Goal: Task Accomplishment & Management: Use online tool/utility

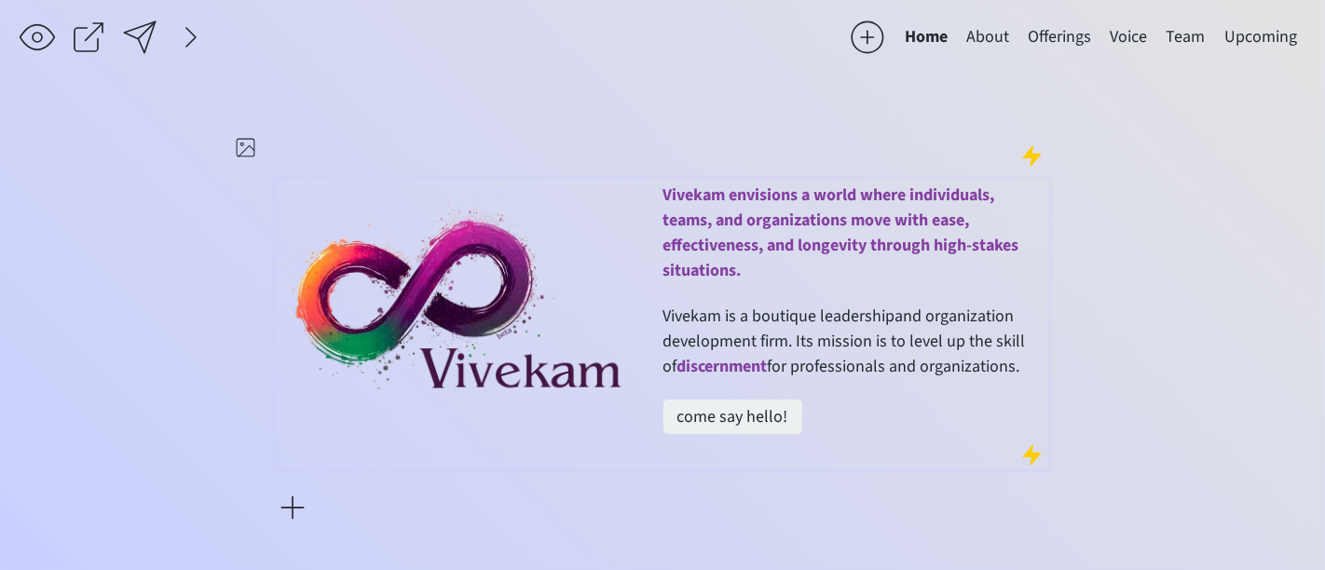
click at [723, 225] on span "Vivekam envisions a world where individuals, teams, and organizations move with…" at bounding box center [841, 233] width 356 height 99
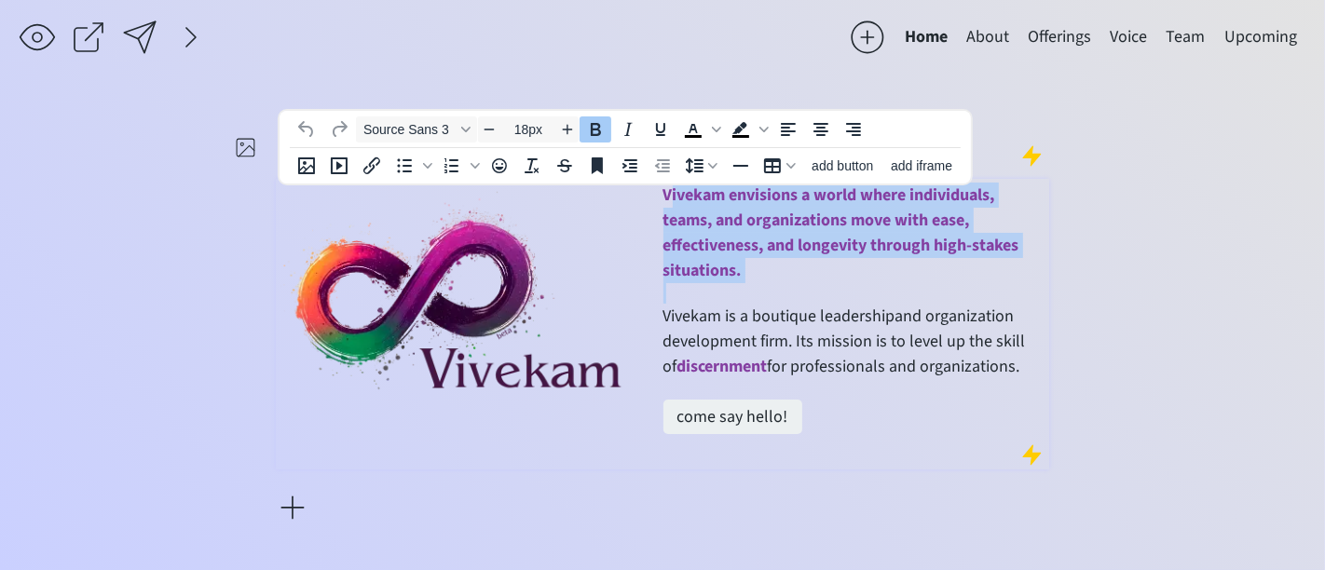
drag, startPoint x: 668, startPoint y: 193, endPoint x: 734, endPoint y: 291, distance: 118.1
click at [734, 291] on div "Vivekam envisions a world where individuals, teams, and organizations move with…" at bounding box center [854, 325] width 382 height 284
paste div
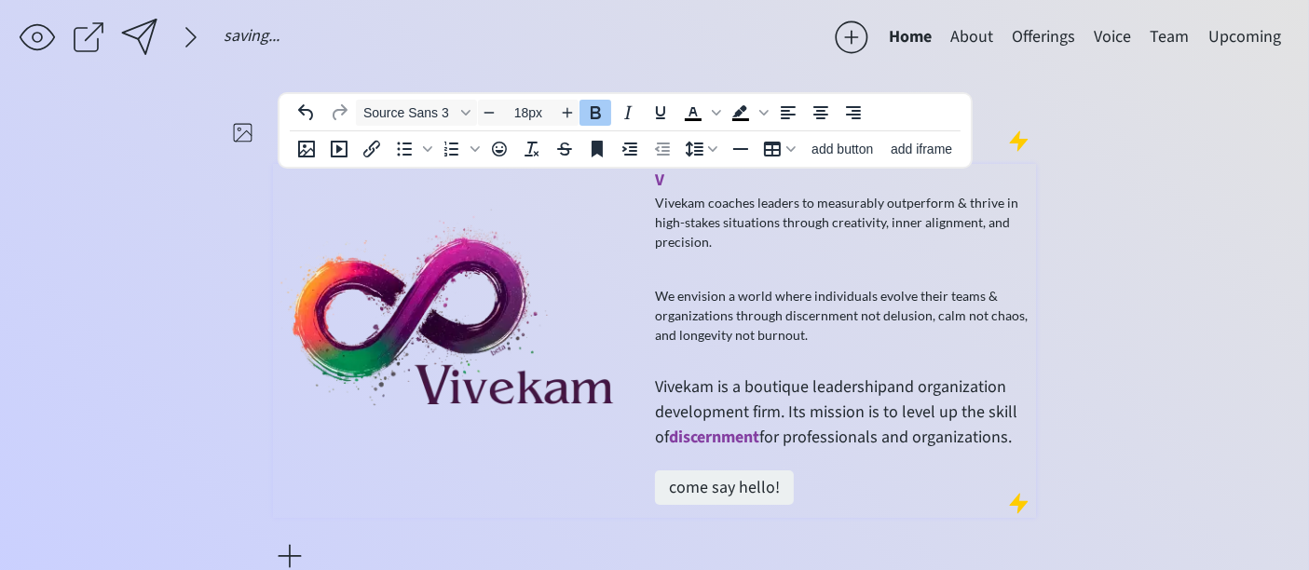
click at [666, 182] on p "V" at bounding box center [843, 180] width 377 height 25
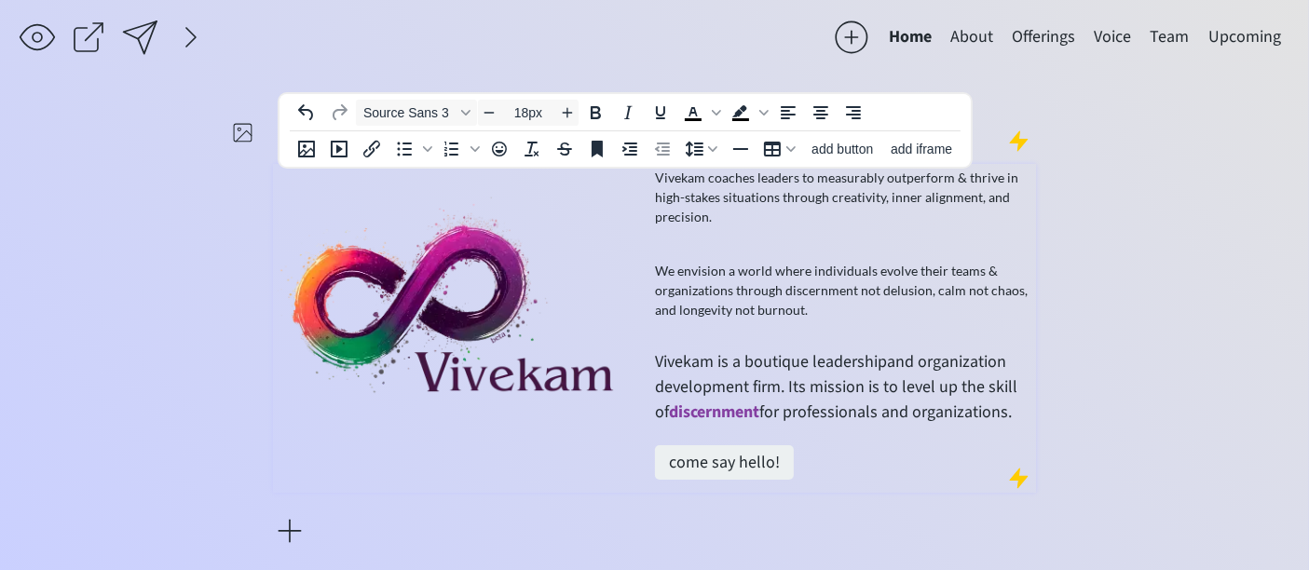
drag, startPoint x: 656, startPoint y: 362, endPoint x: 1008, endPoint y: 413, distance: 355.9
click at [1008, 413] on p "Vivekam is a boutique leadership and organization development firm. Its mission…" at bounding box center [843, 386] width 377 height 75
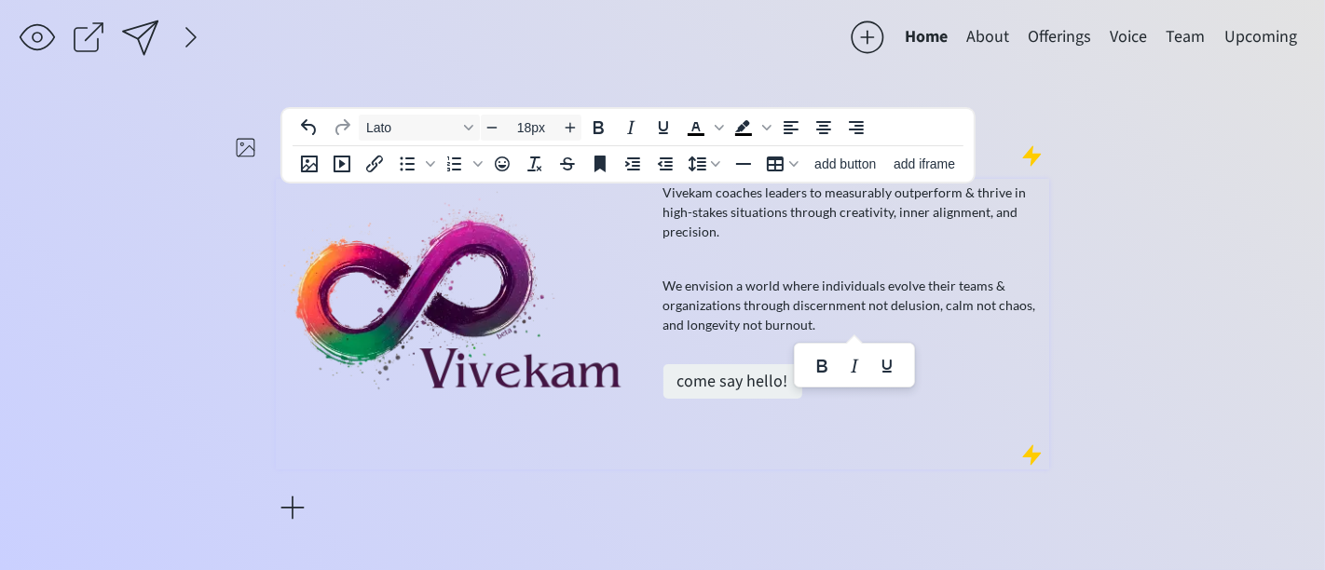
drag, startPoint x: 843, startPoint y: 324, endPoint x: 647, endPoint y: 191, distance: 237.5
click at [647, 191] on div "Vivekam coaches leaders to measurably outperform & thrive in high-stakes situat…" at bounding box center [662, 325] width 764 height 284
click at [465, 129] on icon "Font \aLato" at bounding box center [468, 127] width 9 height 9
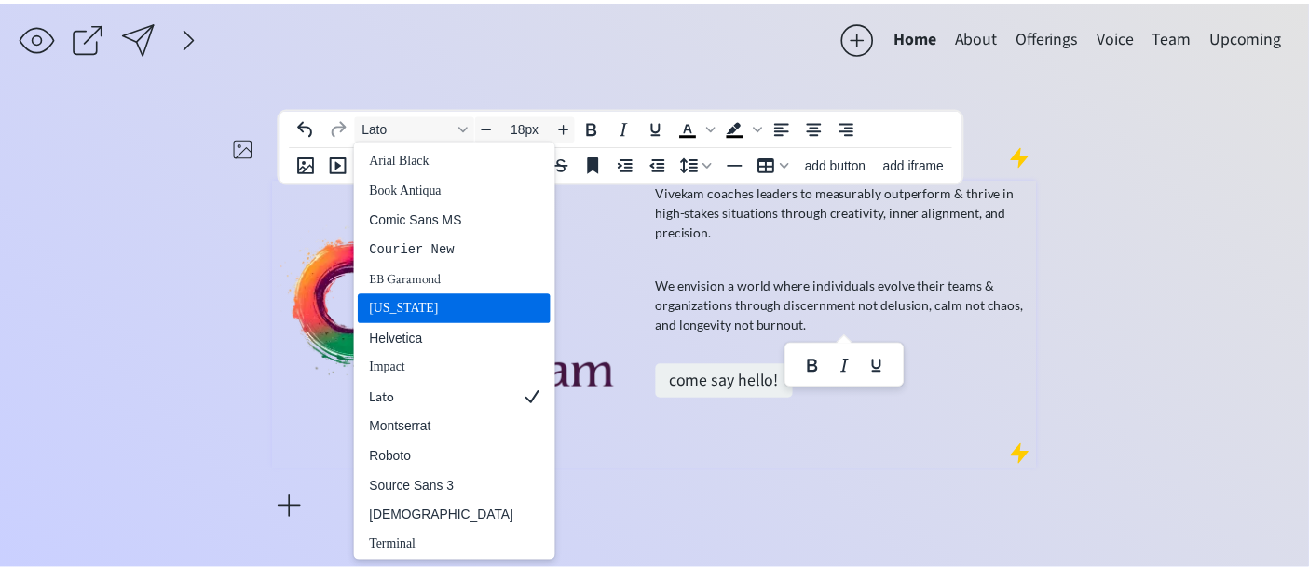
scroll to position [61, 0]
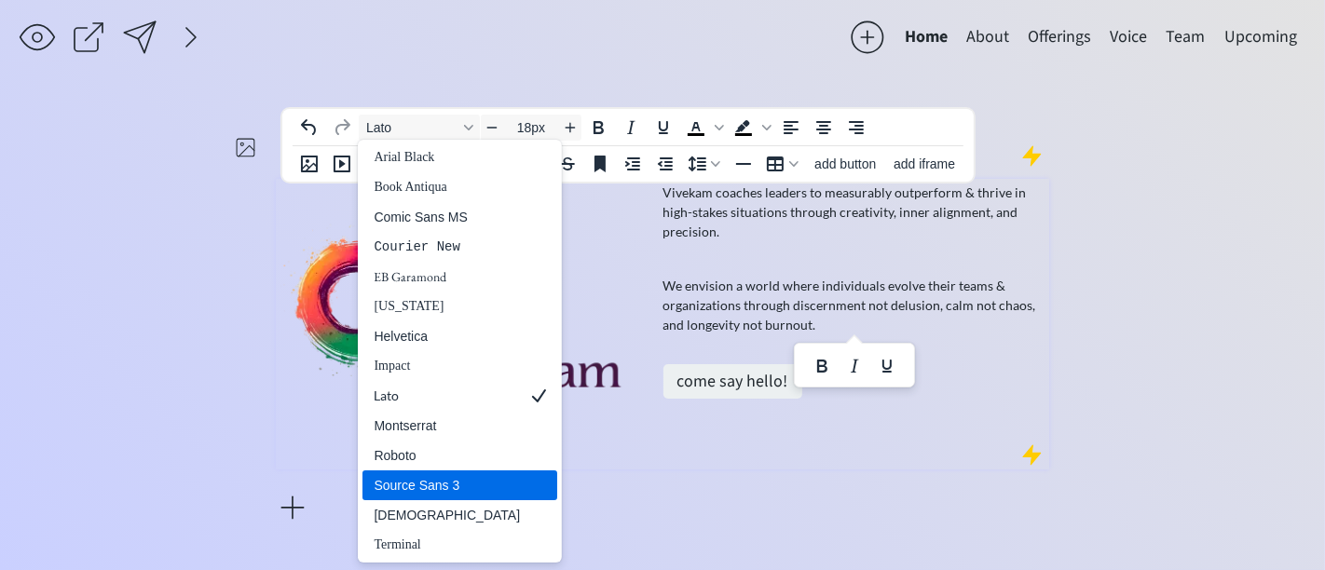
click at [463, 474] on div "Source Sans 3" at bounding box center [447, 485] width 146 height 22
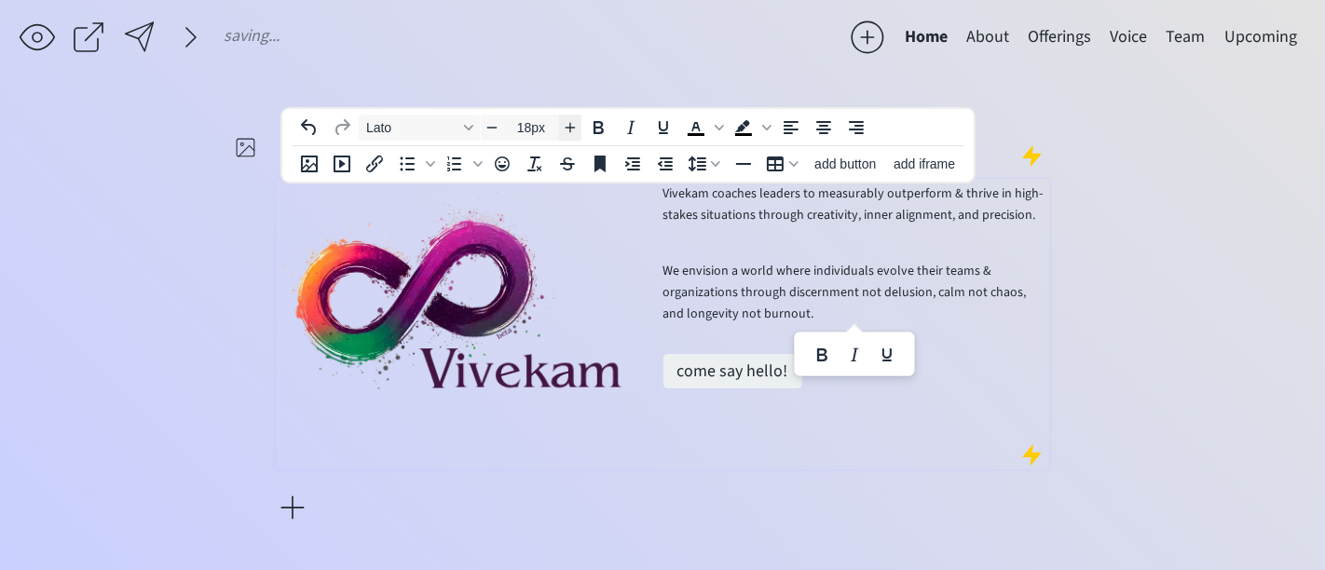
click at [564, 134] on icon "Increase font size" at bounding box center [570, 127] width 15 height 15
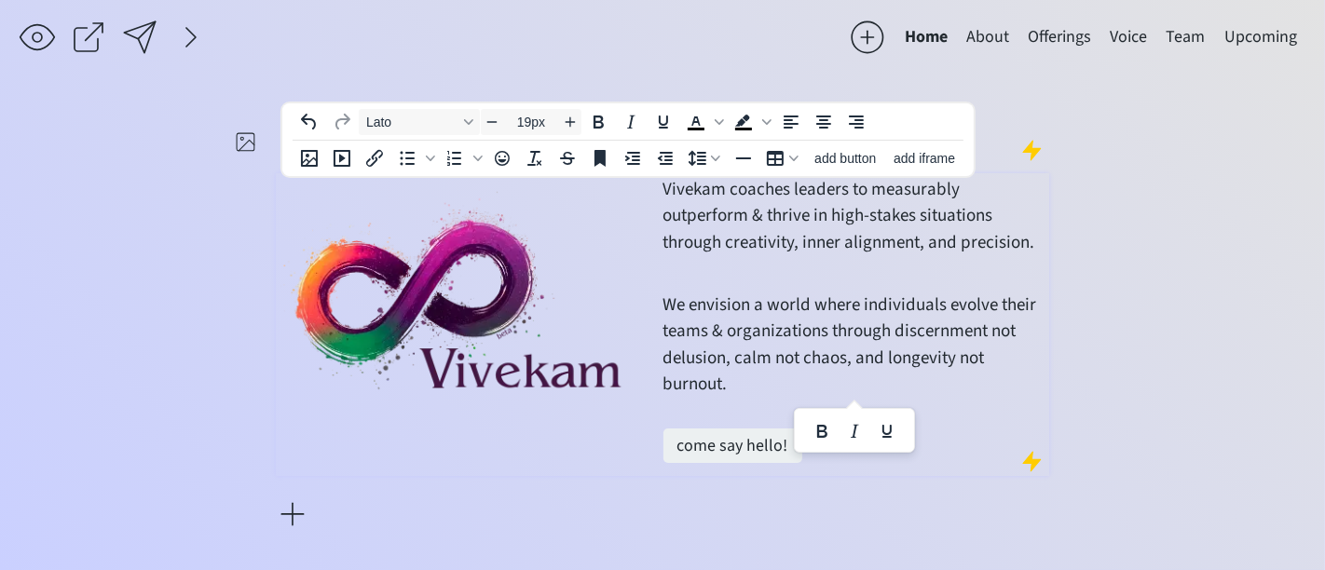
click at [1186, 254] on div "saving... Home About Offerings Voice Team Upcoming Vivekam coaches leaders to m…" at bounding box center [662, 285] width 1325 height 570
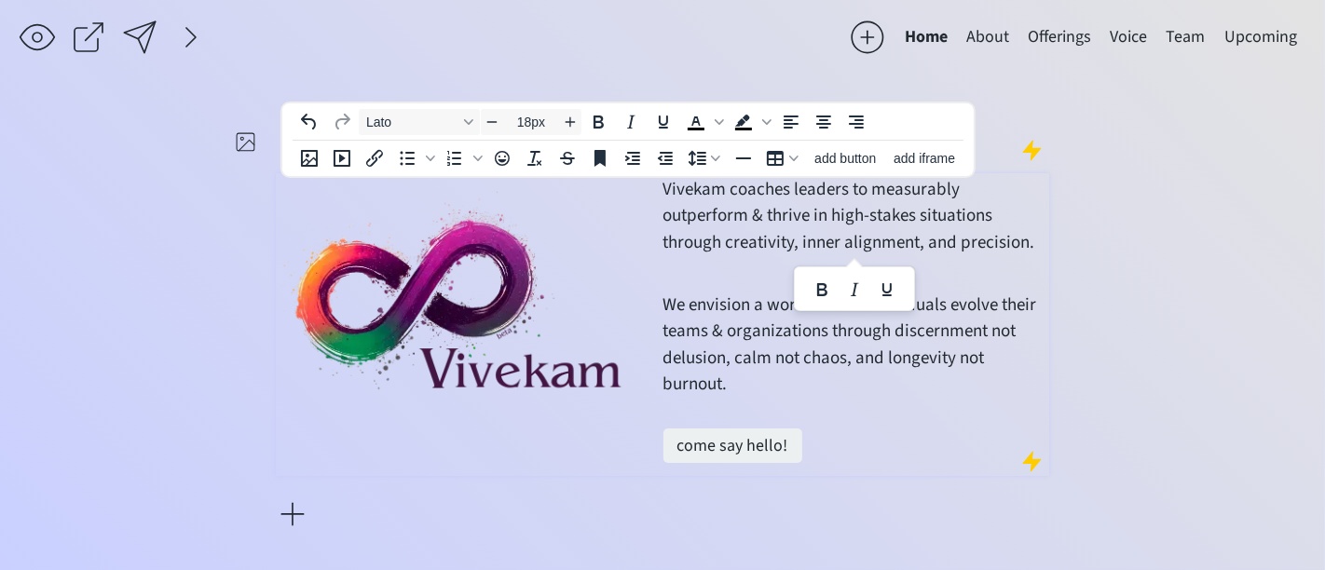
drag, startPoint x: 935, startPoint y: 252, endPoint x: 655, endPoint y: 197, distance: 285.8
click at [655, 197] on div "Vivekam coaches leaders to measurably outperform & thrive in high-stakes situat…" at bounding box center [662, 324] width 764 height 295
click at [689, 120] on icon "Text color Black" at bounding box center [696, 122] width 22 height 22
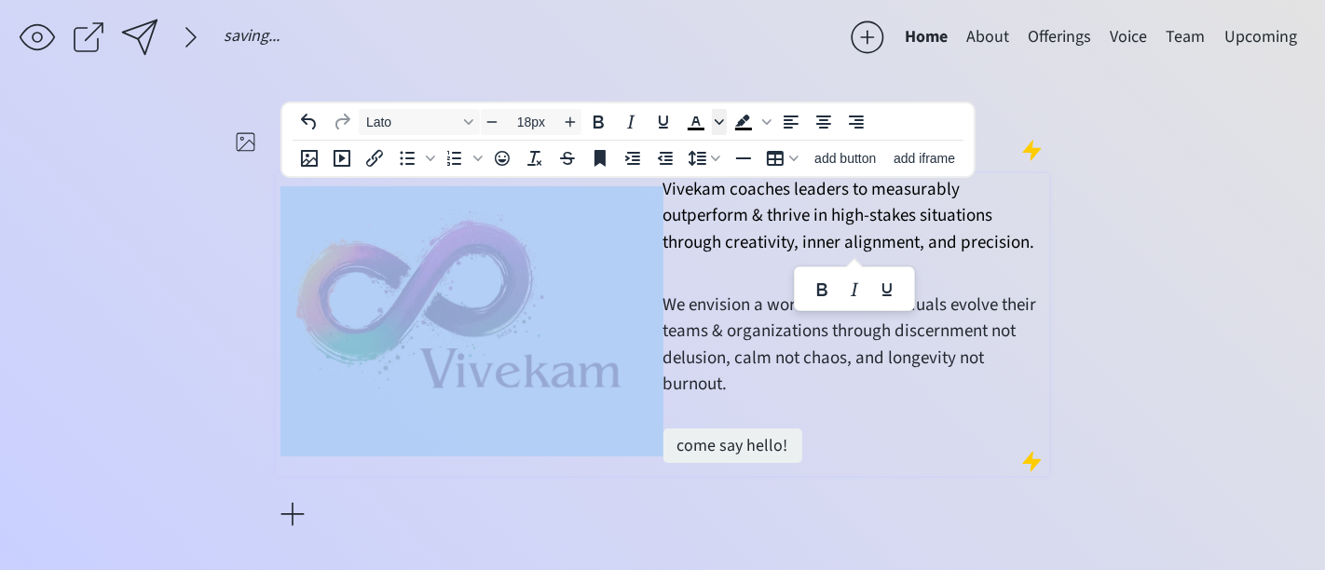
click at [719, 114] on span "Text color Black" at bounding box center [719, 122] width 15 height 26
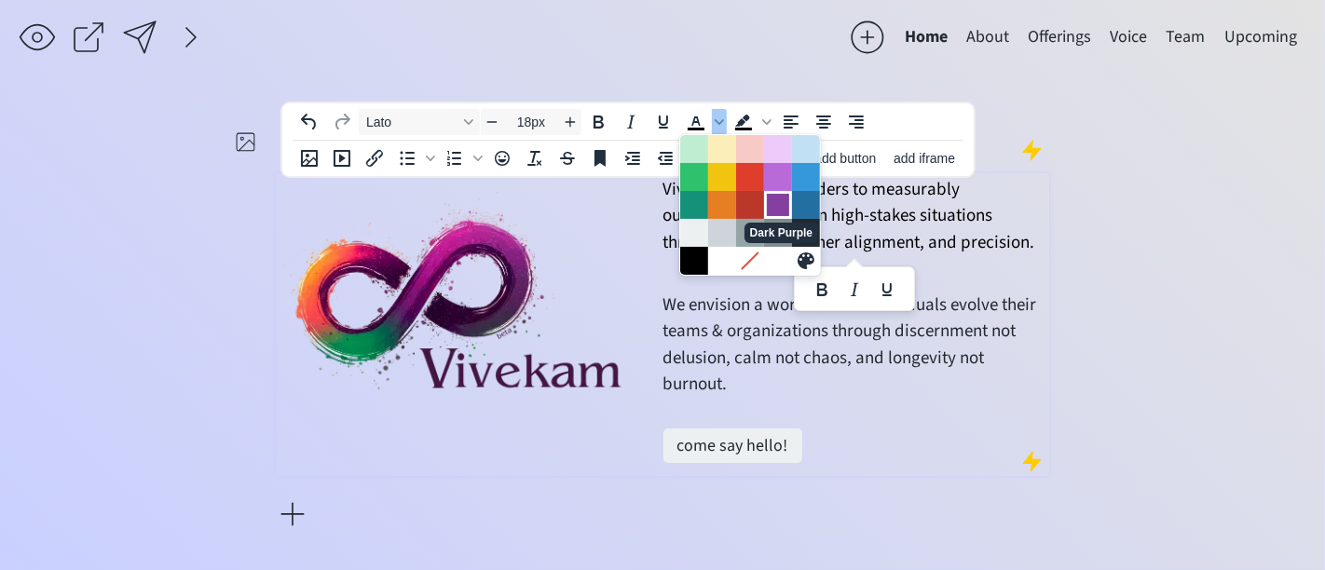
click at [774, 211] on div "Dark Purple" at bounding box center [778, 205] width 22 height 22
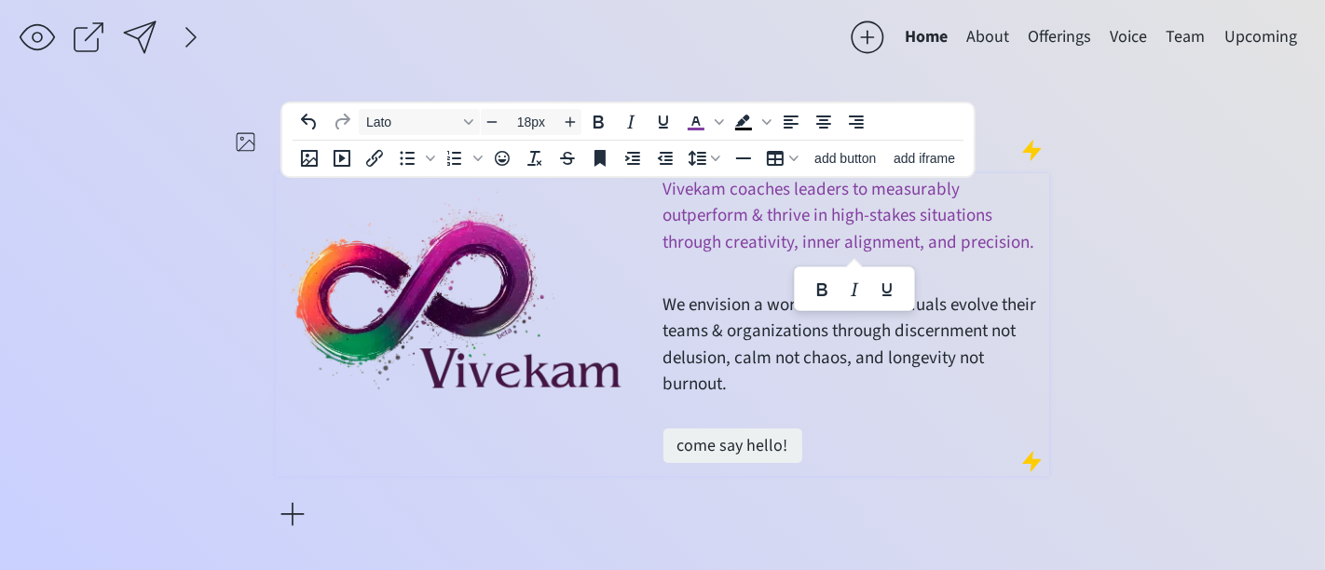
click at [1160, 285] on div "saving... Home About Offerings Voice Team Upcoming Vivekam coaches leaders to m…" at bounding box center [662, 285] width 1325 height 570
drag, startPoint x: 907, startPoint y: 246, endPoint x: 660, endPoint y: 186, distance: 254.0
click at [660, 186] on div "Vivekam coaches leaders to measurably outperform & thrive in high-stakes situat…" at bounding box center [662, 324] width 764 height 295
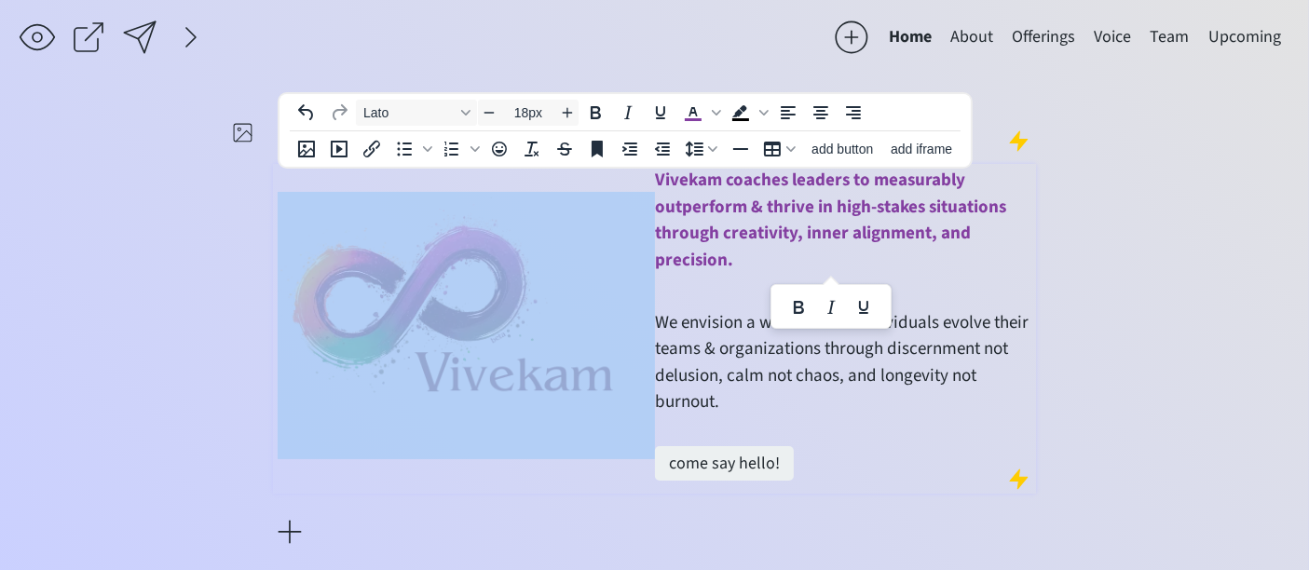
click at [1187, 312] on div "saving... Home About Offerings Voice Team Upcoming Vivekam coaches leaders to m…" at bounding box center [654, 290] width 1309 height 580
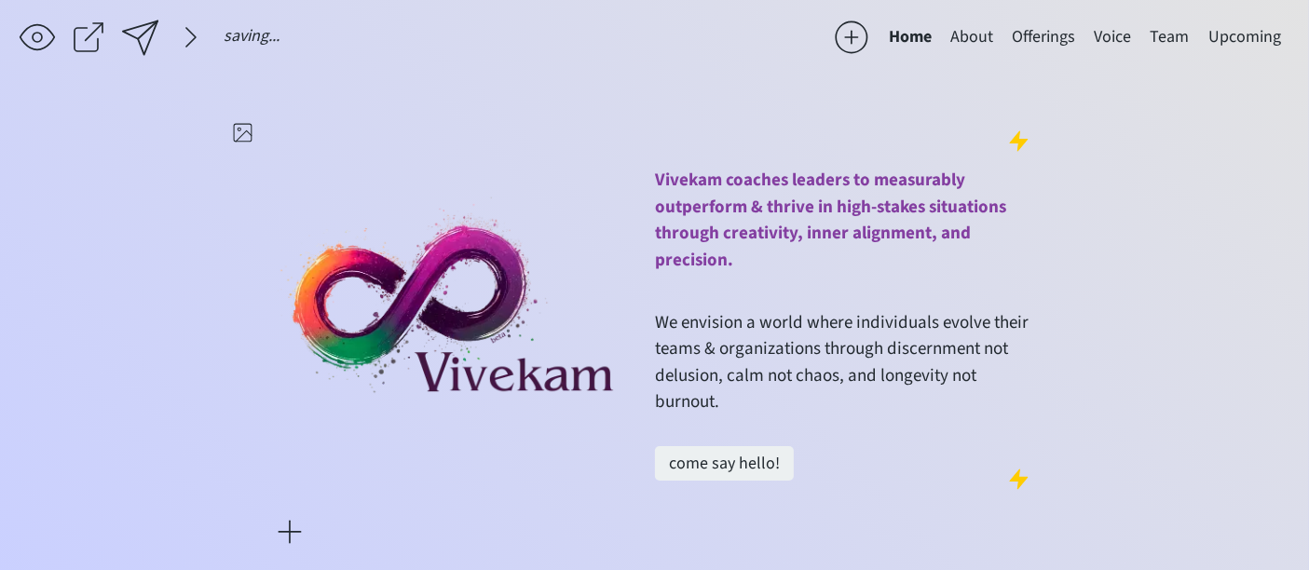
click at [1181, 323] on div "saving... Home About Offerings Voice Team Upcoming Vivekam coaches leaders to m…" at bounding box center [654, 290] width 1309 height 580
type input "19px"
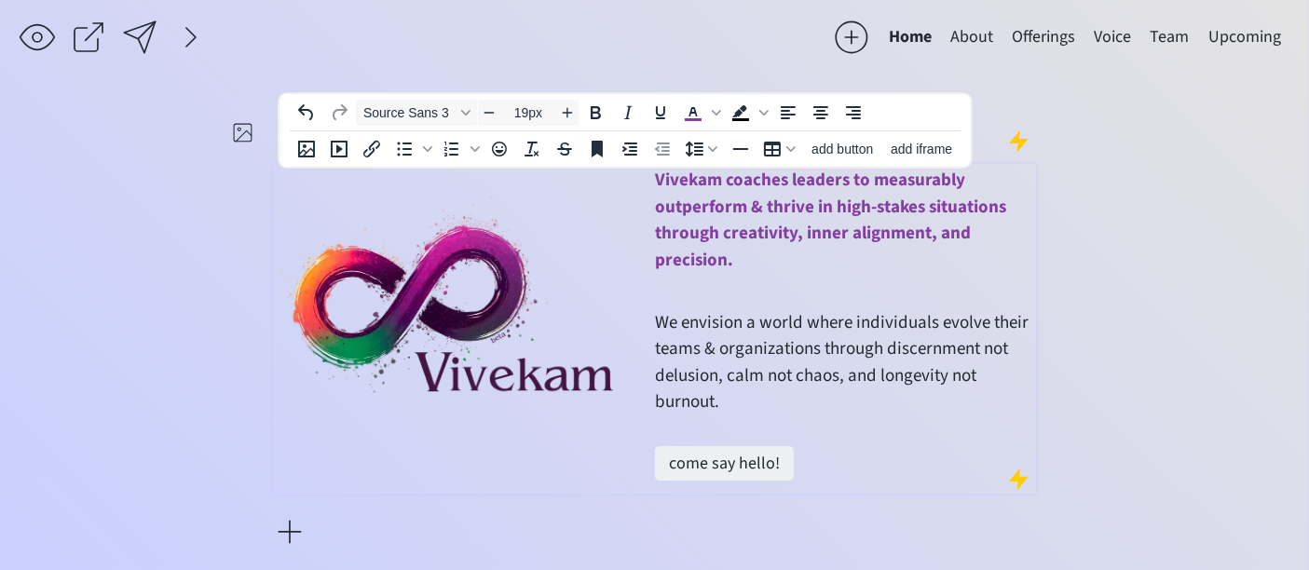
drag, startPoint x: 654, startPoint y: 326, endPoint x: 733, endPoint y: 403, distance: 110.0
click at [733, 403] on p "We envision a world where individuals evolve their teams & organizations throug…" at bounding box center [843, 363] width 377 height 106
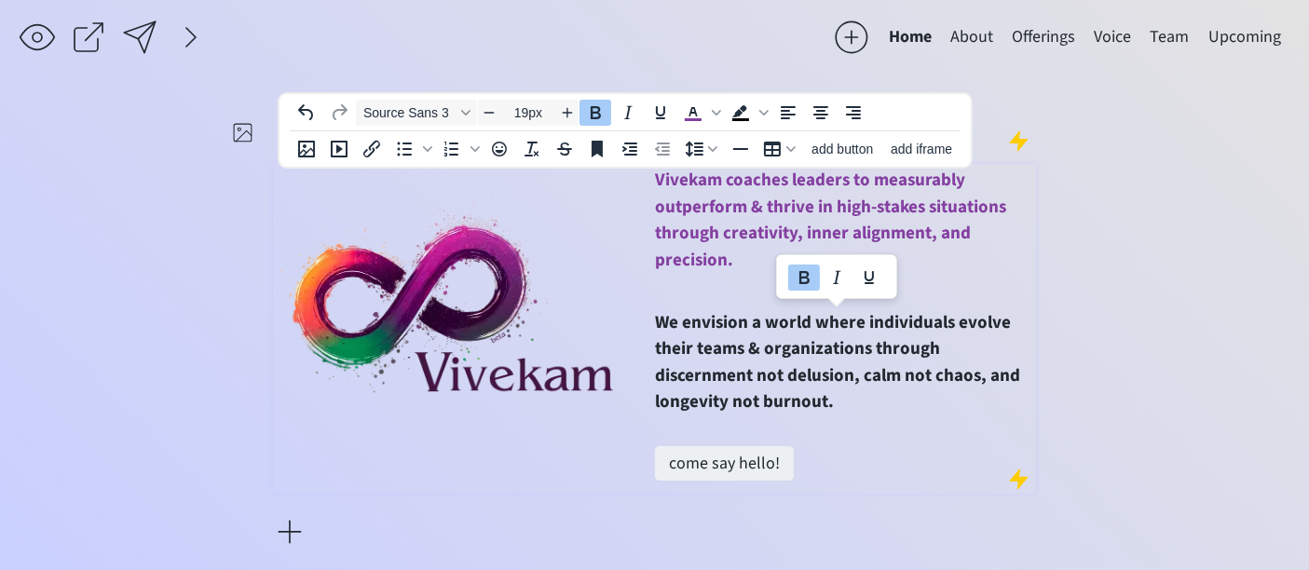
click at [1109, 343] on div "saving... Home About Offerings Voice Team Upcoming Vivekam coaches leaders to m…" at bounding box center [654, 290] width 1309 height 580
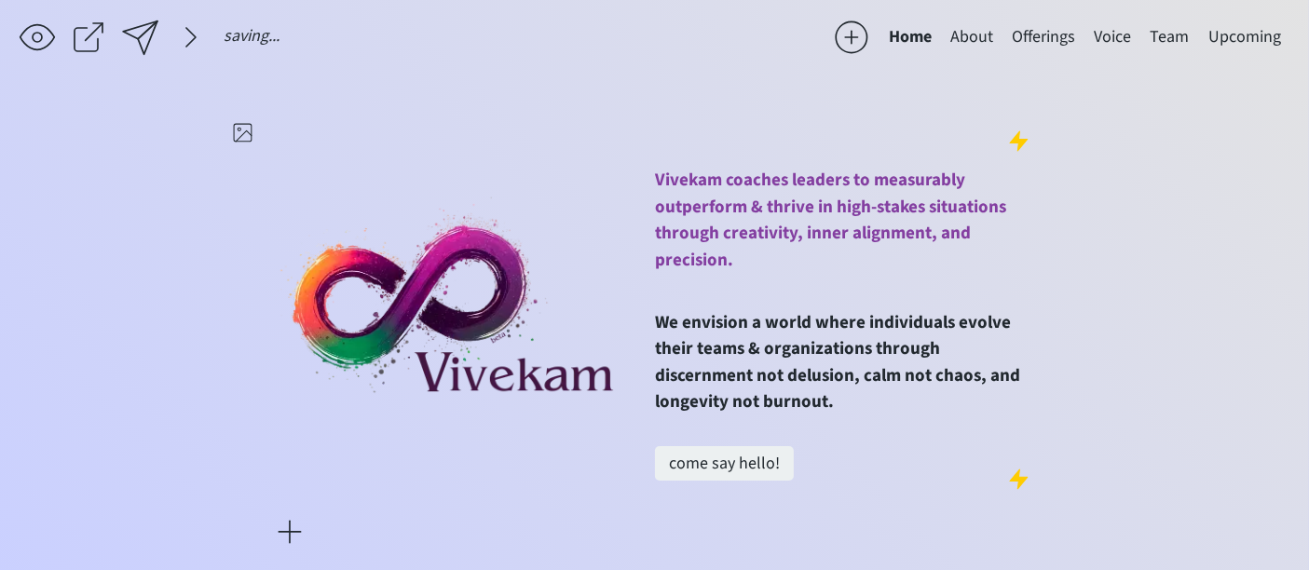
click at [1109, 343] on div "saving... Home About Offerings Voice Team Upcoming Vivekam coaches leaders to m…" at bounding box center [654, 290] width 1309 height 580
click at [967, 32] on button "About" at bounding box center [971, 37] width 61 height 37
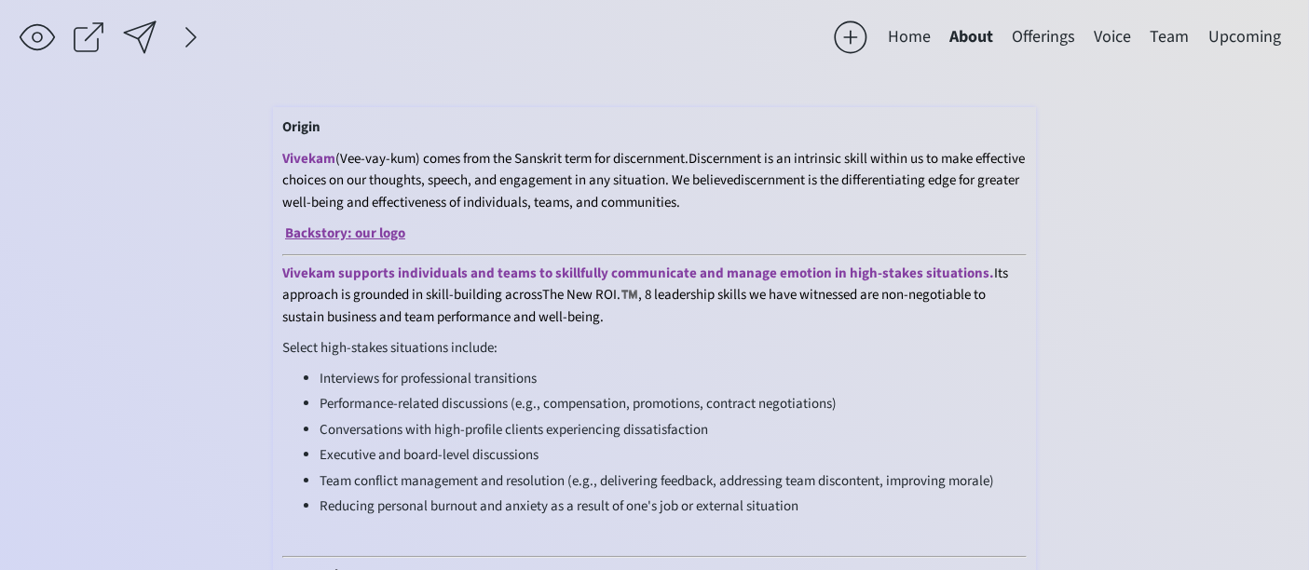
click at [407, 177] on span "Discernment is an intrinsic skill within us to make effective choices on our th…" at bounding box center [653, 170] width 743 height 42
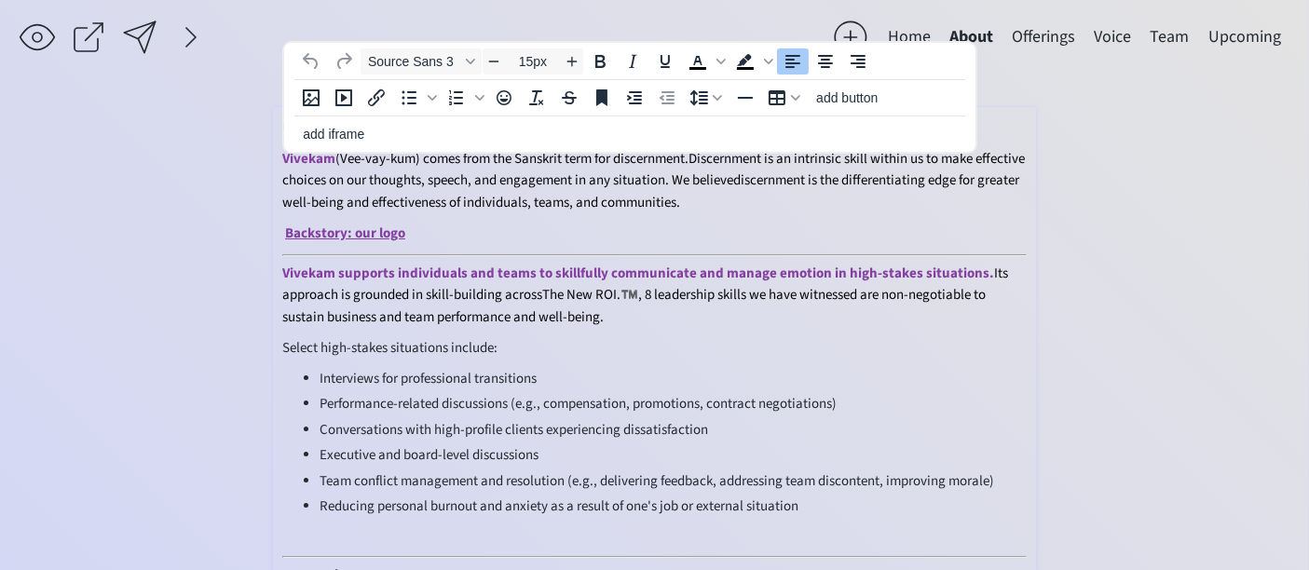
click at [407, 177] on span "Discernment is an intrinsic skill within us to make effective choices on our th…" at bounding box center [653, 170] width 743 height 42
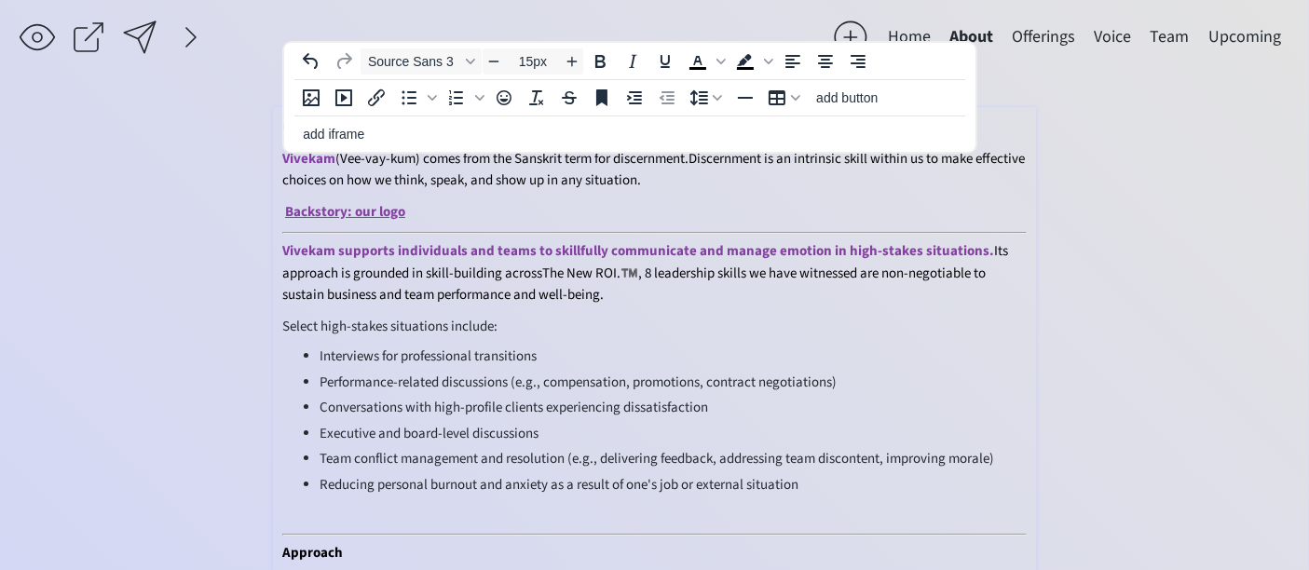
click at [604, 245] on span "Vivekam supports individuals and teams to skillfully communicate and manage emo…" at bounding box center [638, 251] width 712 height 20
click at [552, 246] on span "[PERSON_NAME] supports individuals and teams to skillfully approach tion in hig…" at bounding box center [596, 251] width 628 height 20
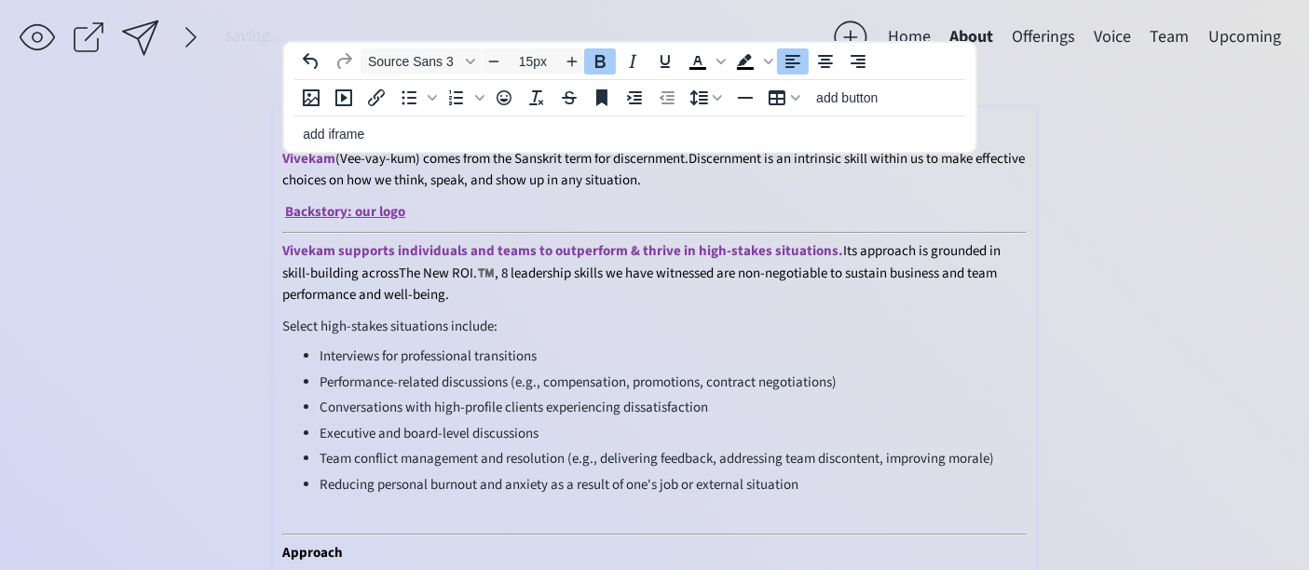
click at [626, 282] on p "Vivekam supports individuals and teams to outperform & thrive in high-stakes si…" at bounding box center [654, 273] width 744 height 66
click at [472, 267] on span "The New ROI.™️, 8 leadership skills we have witnessed are non-negotiable to sus…" at bounding box center [639, 285] width 715 height 42
click at [647, 265] on span "The New ROI.™️, 8 leadership skills we have witnessed are non-negotiable to sus…" at bounding box center [639, 285] width 715 height 42
click at [797, 268] on span "The New ROI.™️, 8 leadership skills we observe are non-negotiable to sustain bu…" at bounding box center [617, 285] width 671 height 42
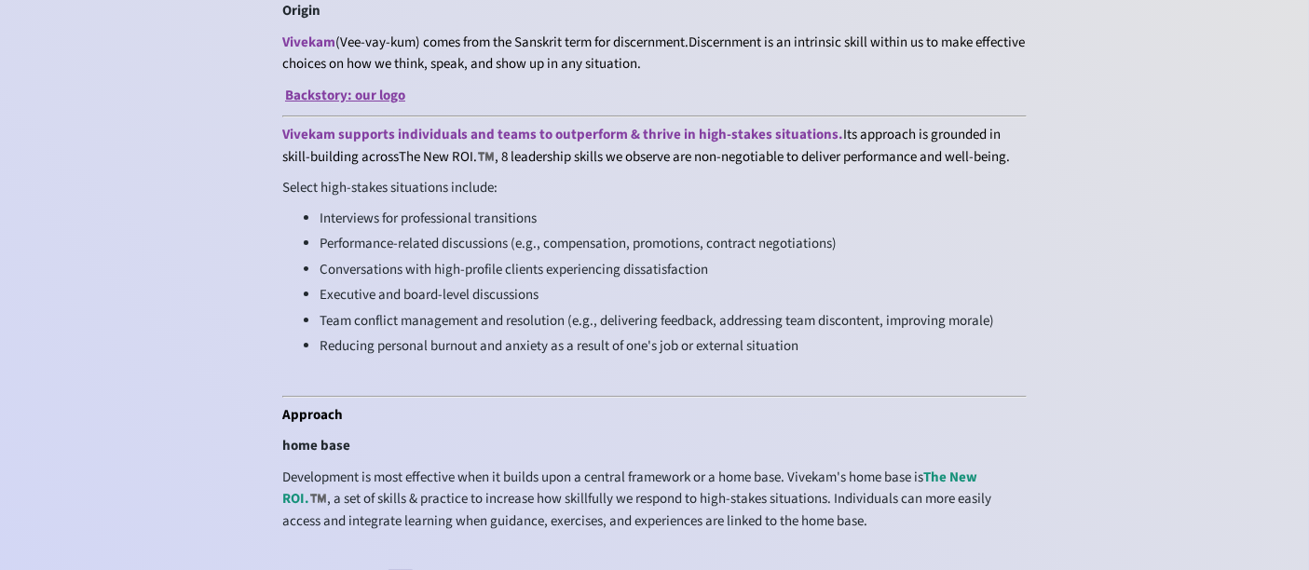
scroll to position [0, 0]
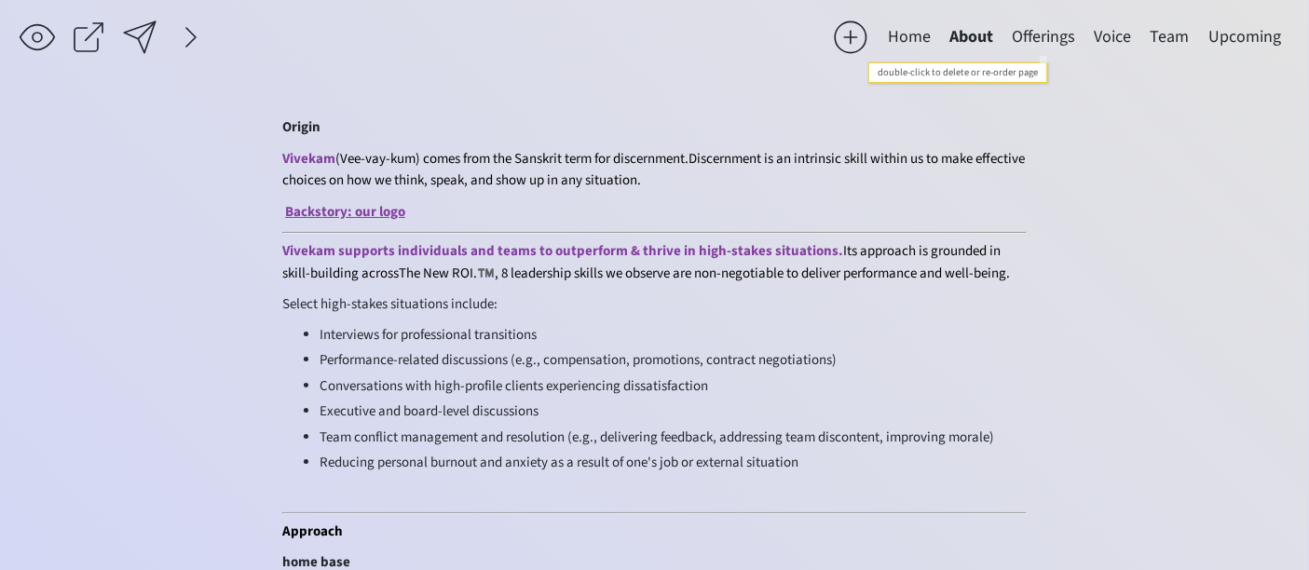
click at [1032, 28] on button "Offerings" at bounding box center [1044, 37] width 82 height 37
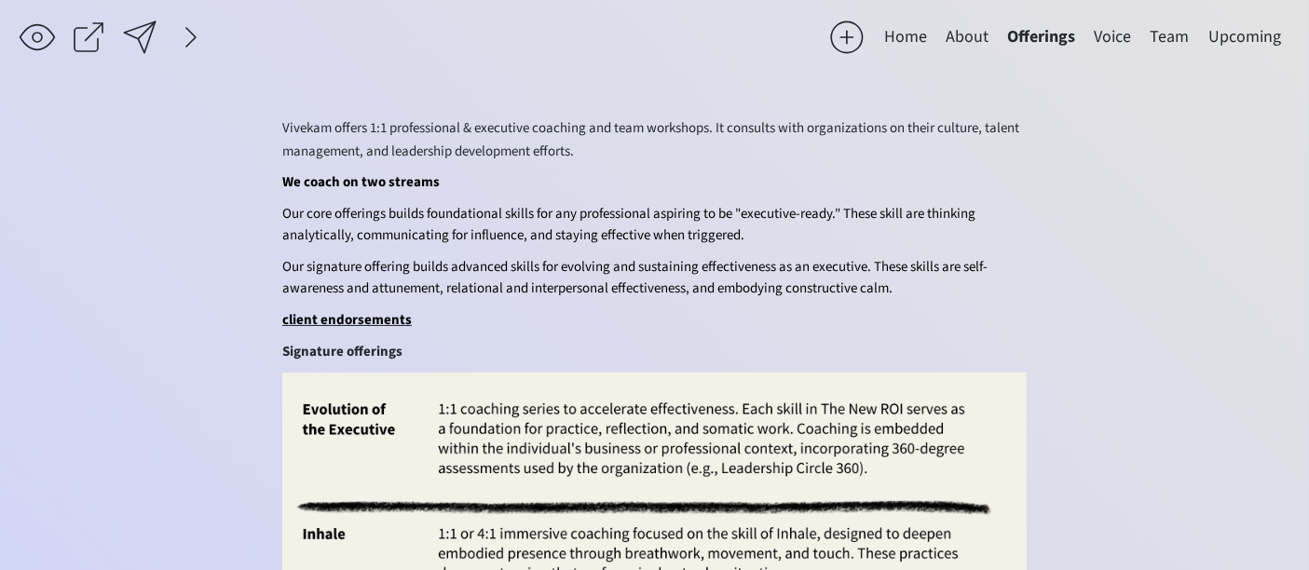
drag, startPoint x: 272, startPoint y: 174, endPoint x: 855, endPoint y: 294, distance: 595.4
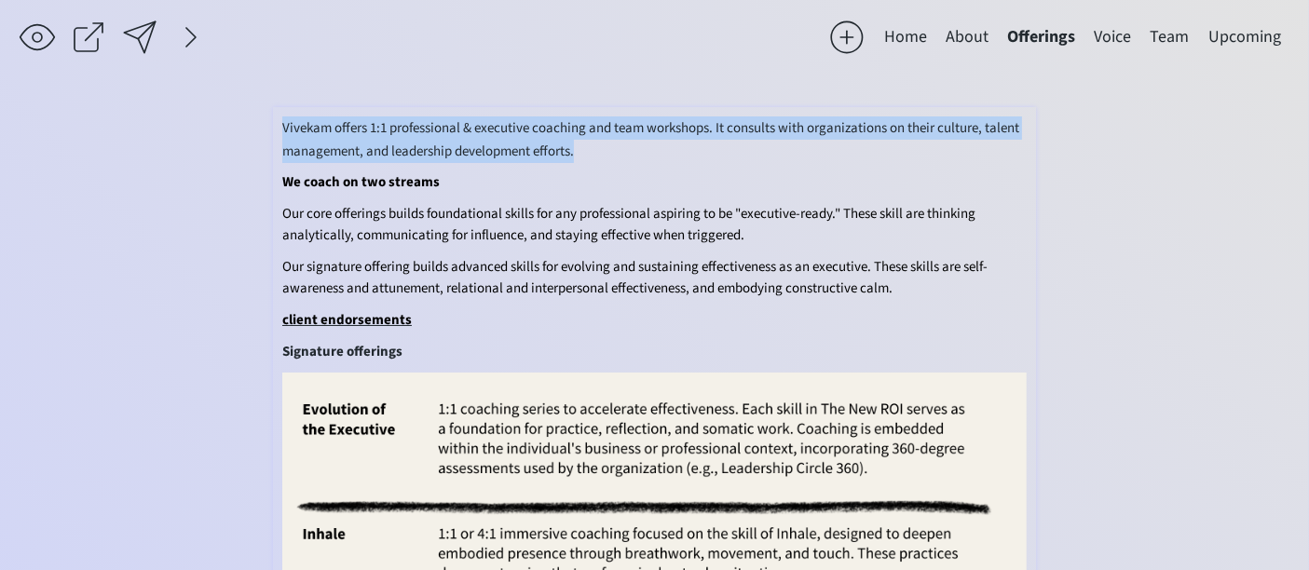
click at [900, 283] on p "Our signature offering builds advanced skills for evolving and sustaining effec…" at bounding box center [654, 278] width 744 height 44
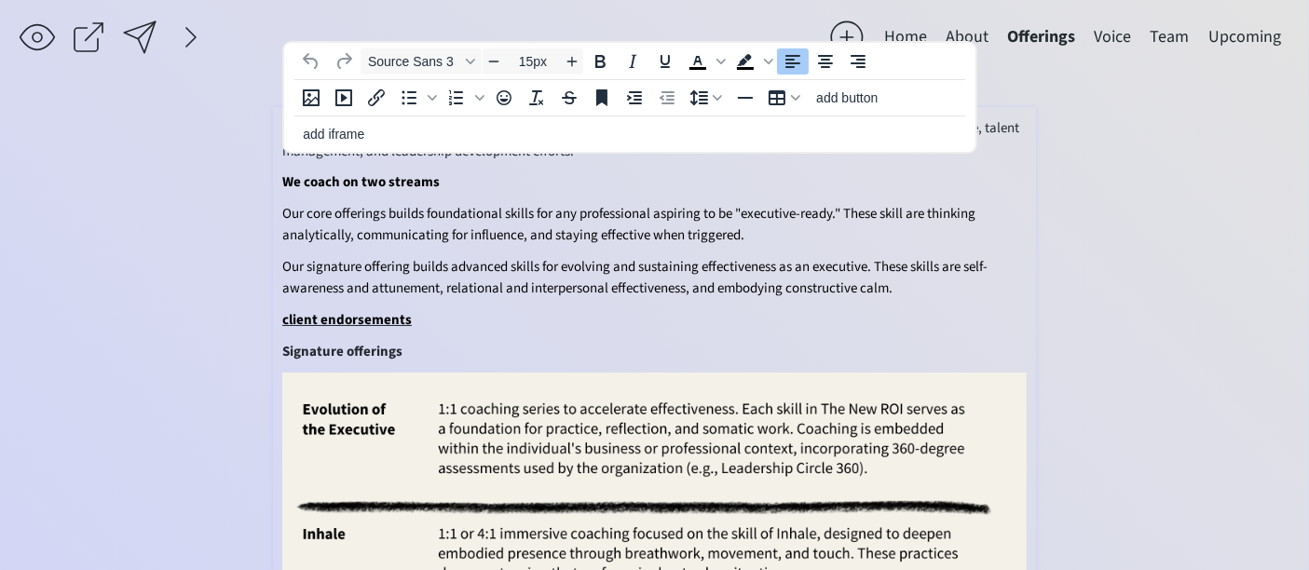
drag, startPoint x: 483, startPoint y: 176, endPoint x: 281, endPoint y: 175, distance: 201.3
click at [282, 175] on p "We coach on two streams" at bounding box center [654, 182] width 744 height 22
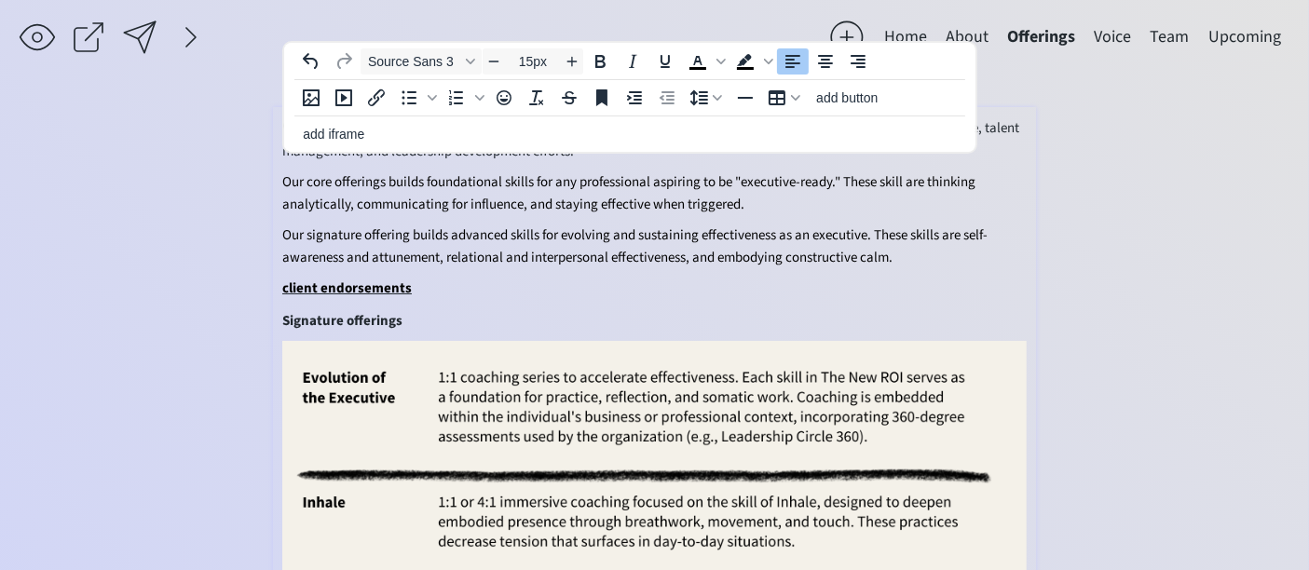
click at [712, 172] on span "Our core offerings builds foundational skills for any professional aspiring to …" at bounding box center [628, 193] width 693 height 42
click at [910, 178] on span "Our core offerings builds foundational skills for any professional aspiring to …" at bounding box center [629, 193] width 694 height 42
click at [717, 229] on span "Our signature offering builds advanced skills for evolving and sustaining effec…" at bounding box center [634, 246] width 705 height 42
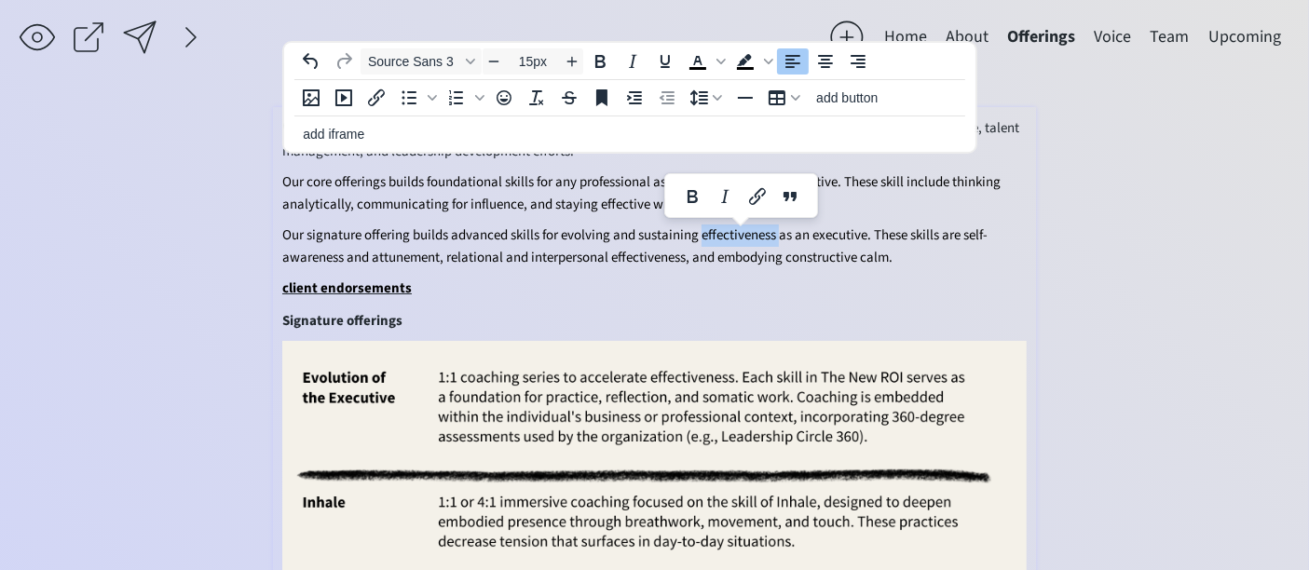
click at [485, 253] on span "Our signature offering builds advanced skills for evolving and sustaining effec…" at bounding box center [634, 246] width 705 height 42
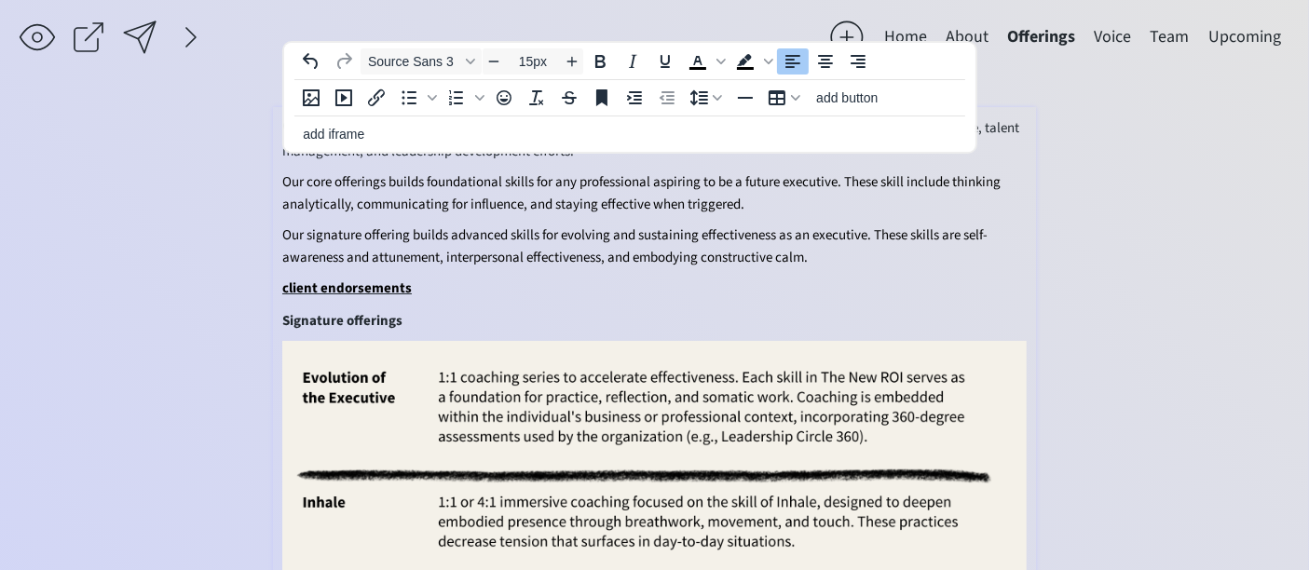
click at [666, 256] on span "Our signature offering builds advanced skills for evolving and sustaining effec…" at bounding box center [634, 246] width 705 height 42
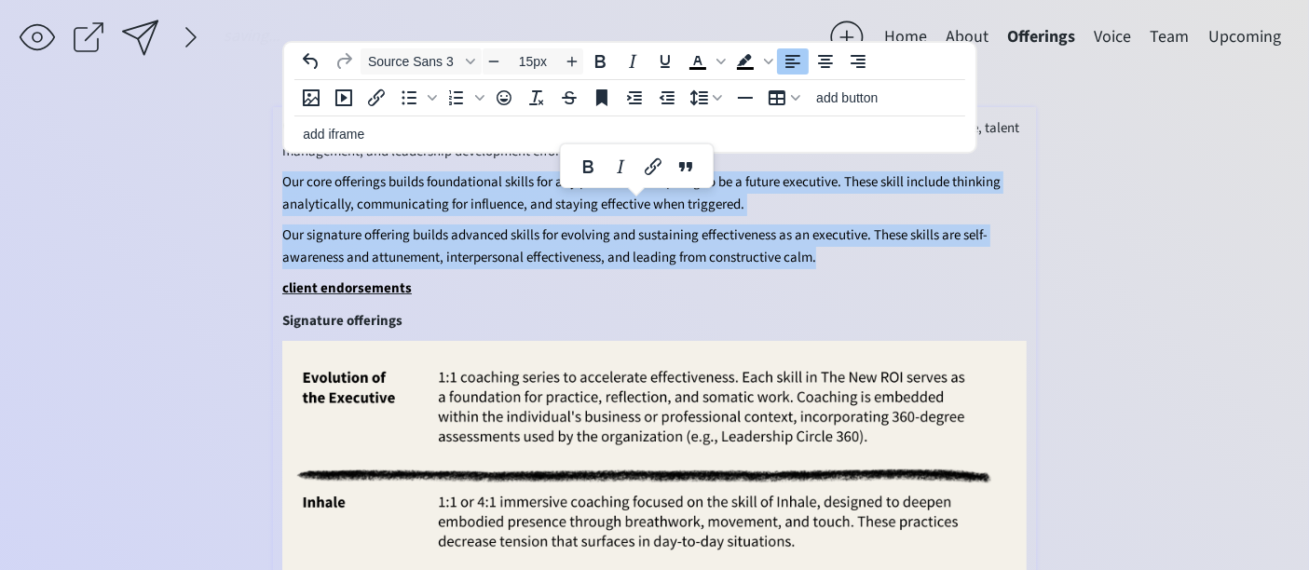
drag, startPoint x: 848, startPoint y: 259, endPoint x: 282, endPoint y: 185, distance: 570.4
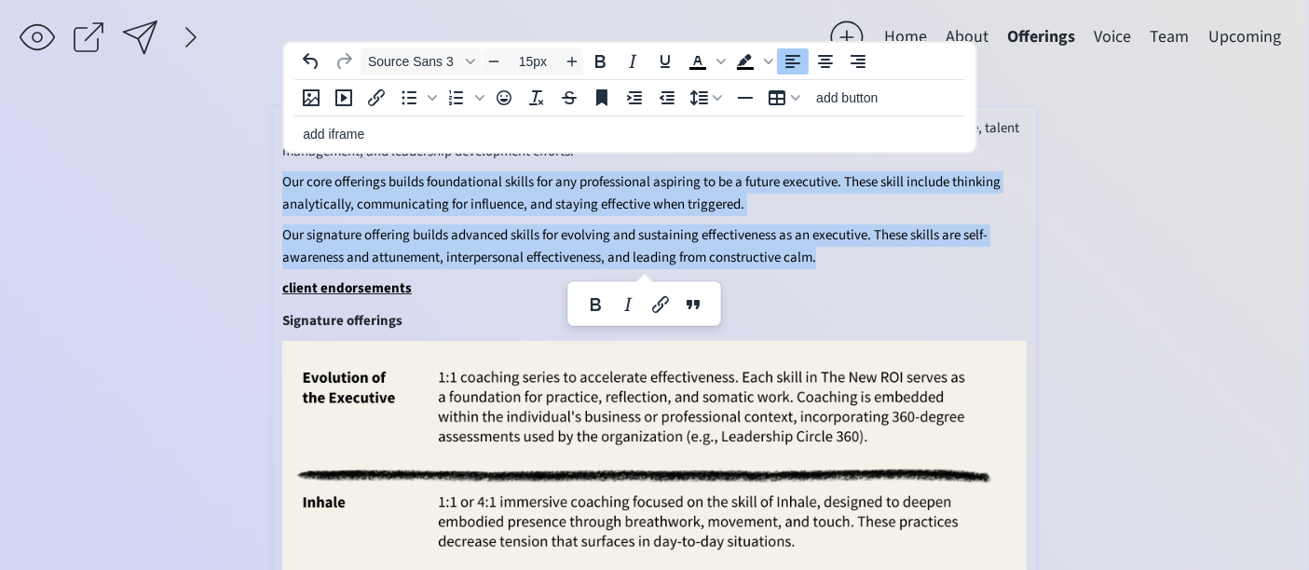
copy div "Our core offerings builds foundational skills for any professional aspiring to …"
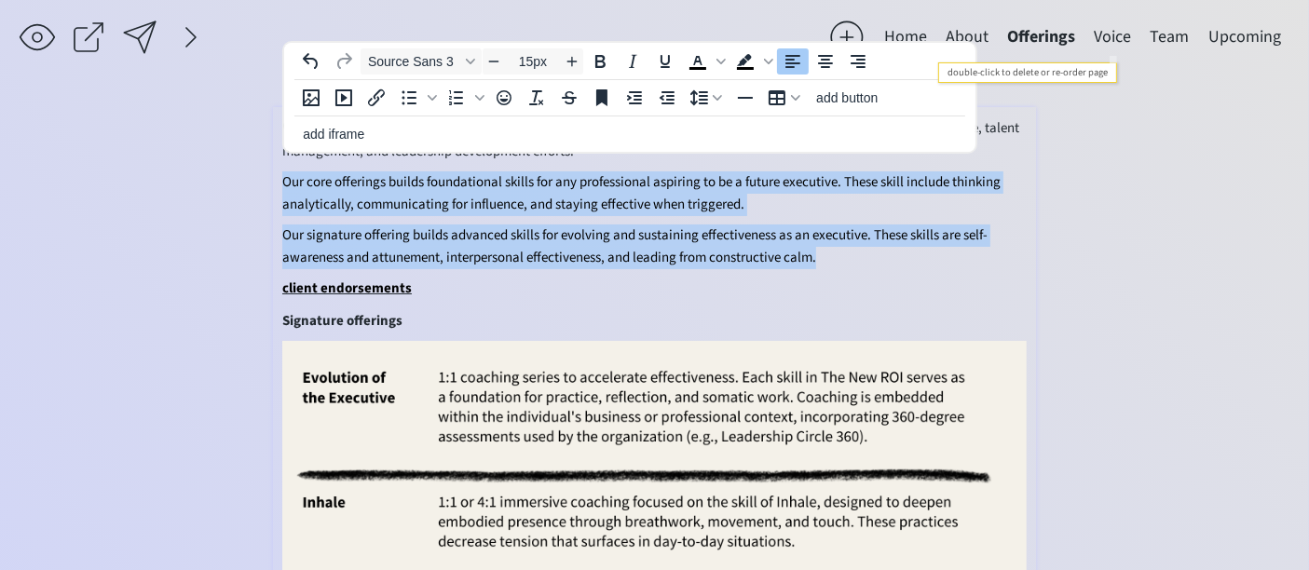
click at [1118, 32] on button "Voice" at bounding box center [1113, 37] width 56 height 37
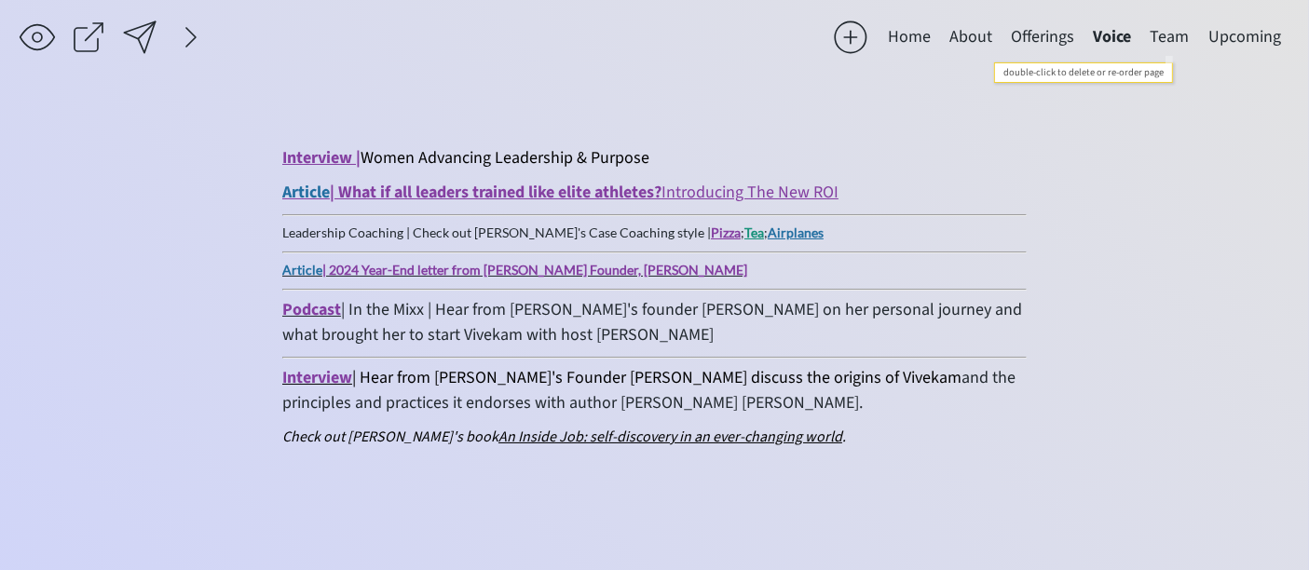
click at [1184, 38] on button "Team" at bounding box center [1170, 37] width 58 height 37
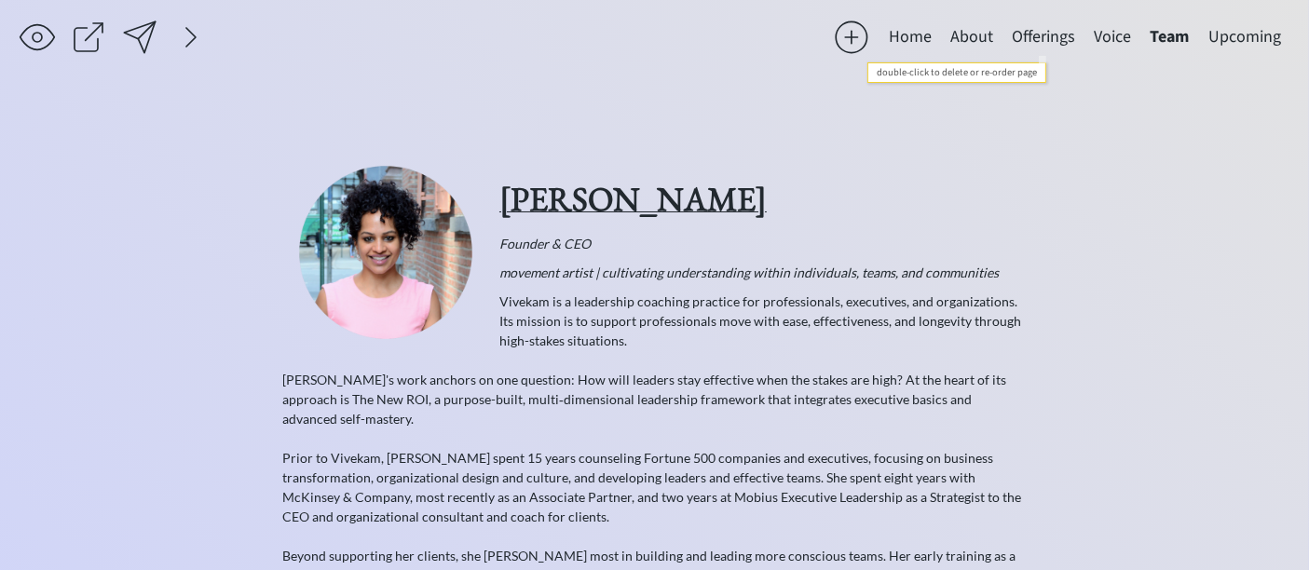
click at [1030, 39] on button "Offerings" at bounding box center [1044, 37] width 82 height 37
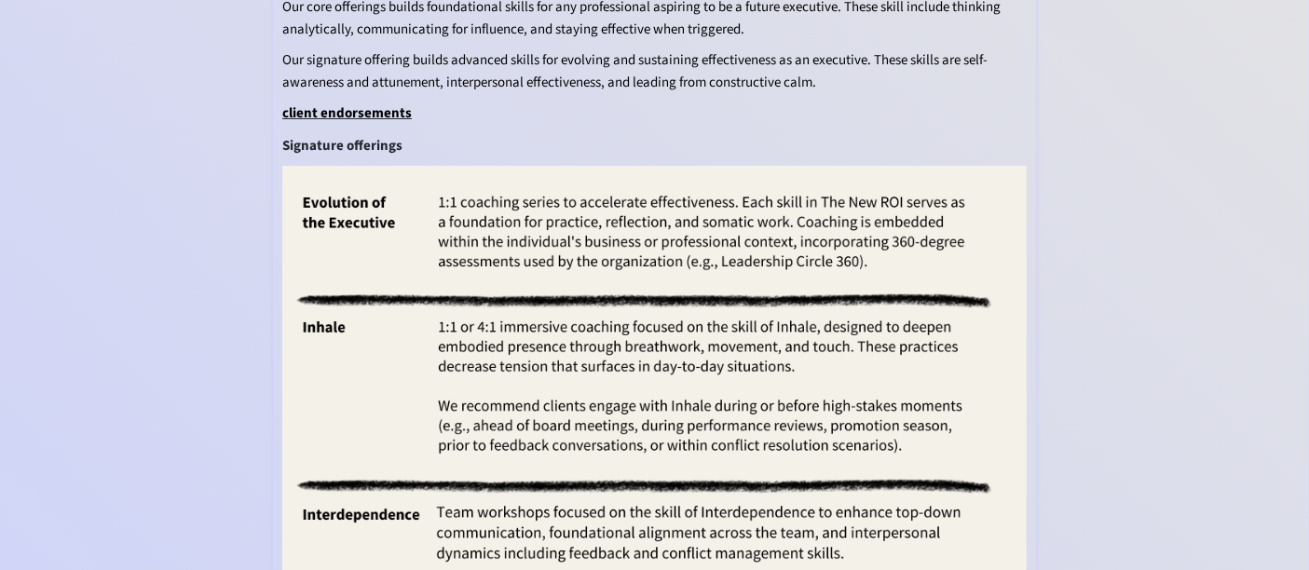
scroll to position [207, 0]
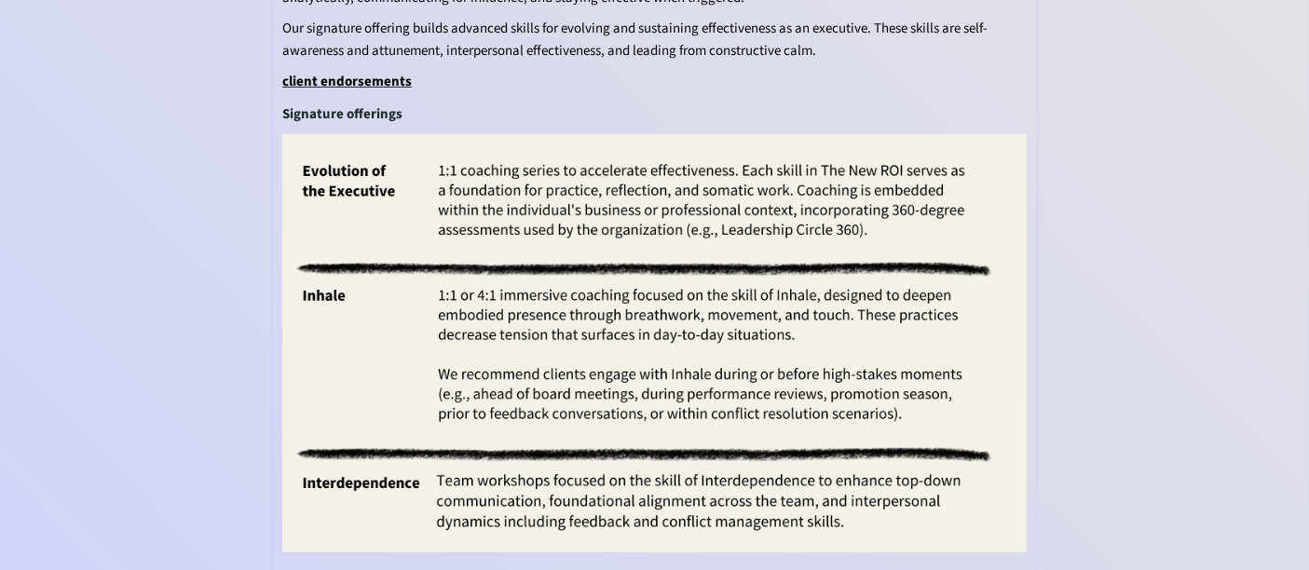
click at [701, 355] on img at bounding box center [654, 343] width 744 height 418
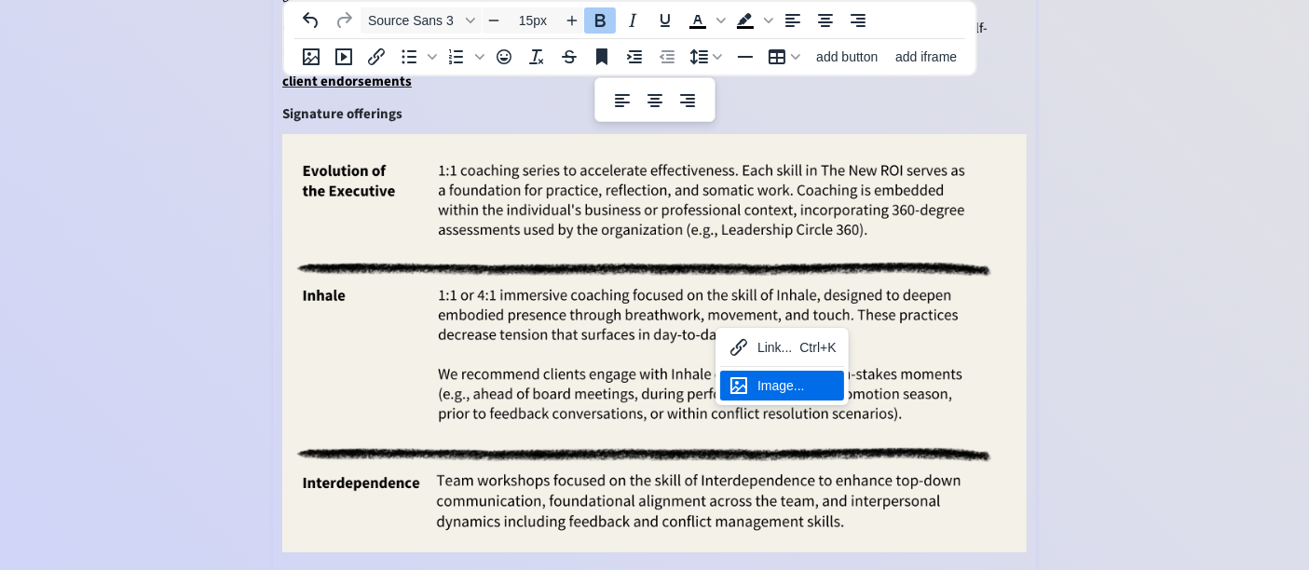
click at [758, 380] on div "Image..." at bounding box center [797, 386] width 79 height 22
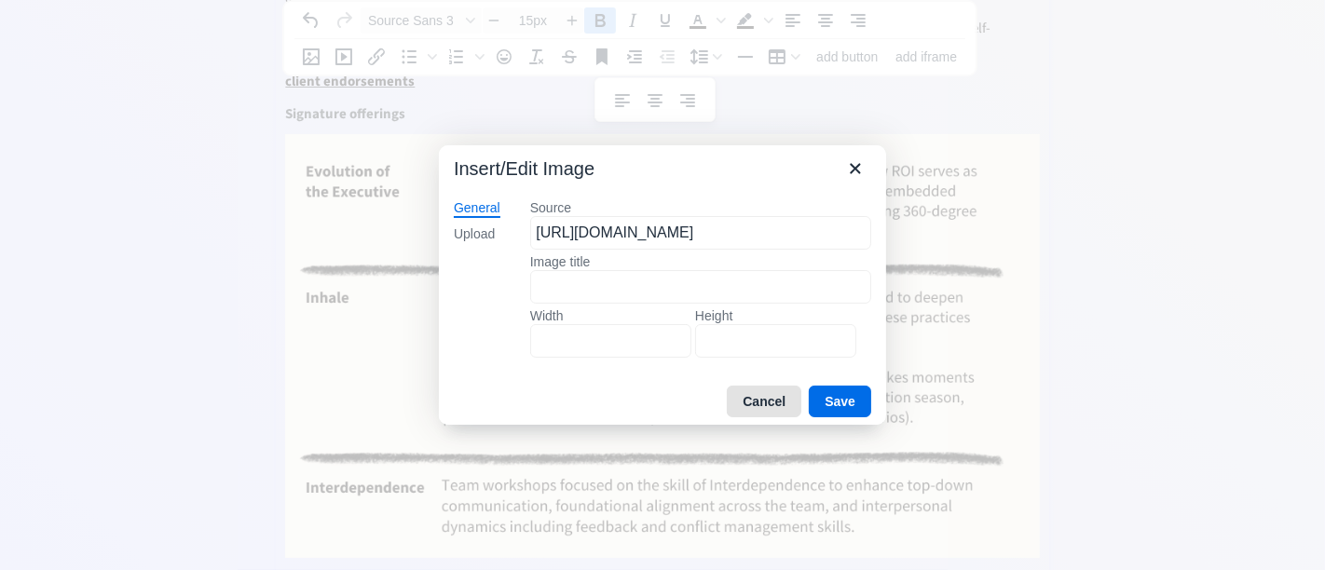
click at [774, 401] on button "Cancel" at bounding box center [764, 402] width 75 height 32
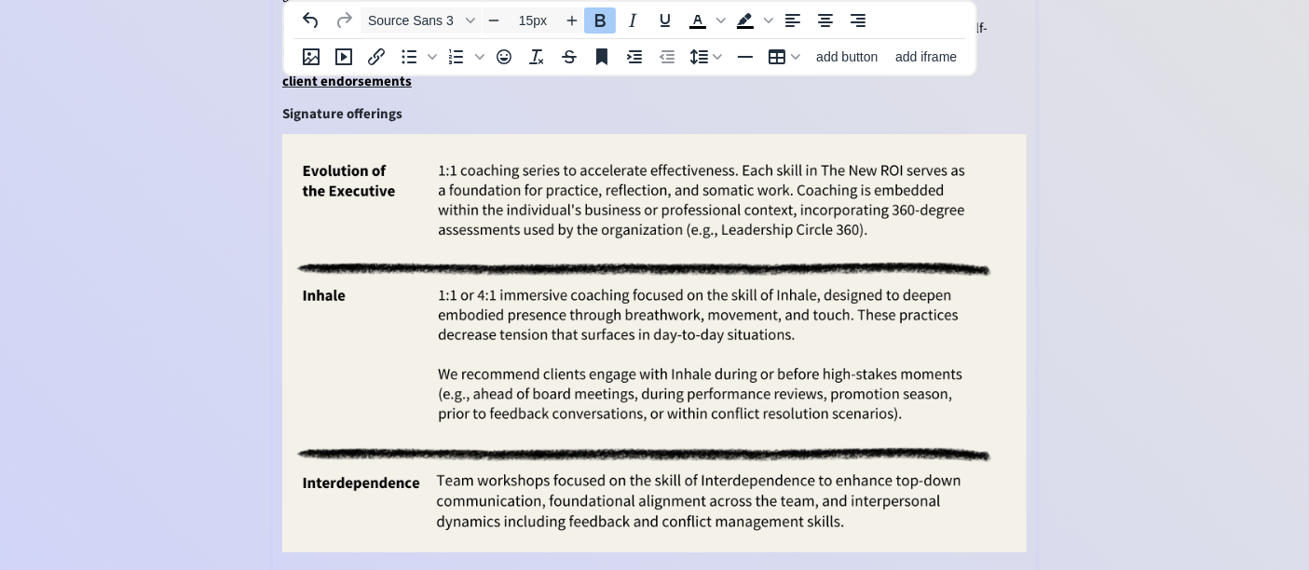
click at [1113, 246] on div "saving... Home About Offerings Voice Team Upcoming Vivekam coaches leaders to m…" at bounding box center [654, 548] width 1309 height 1511
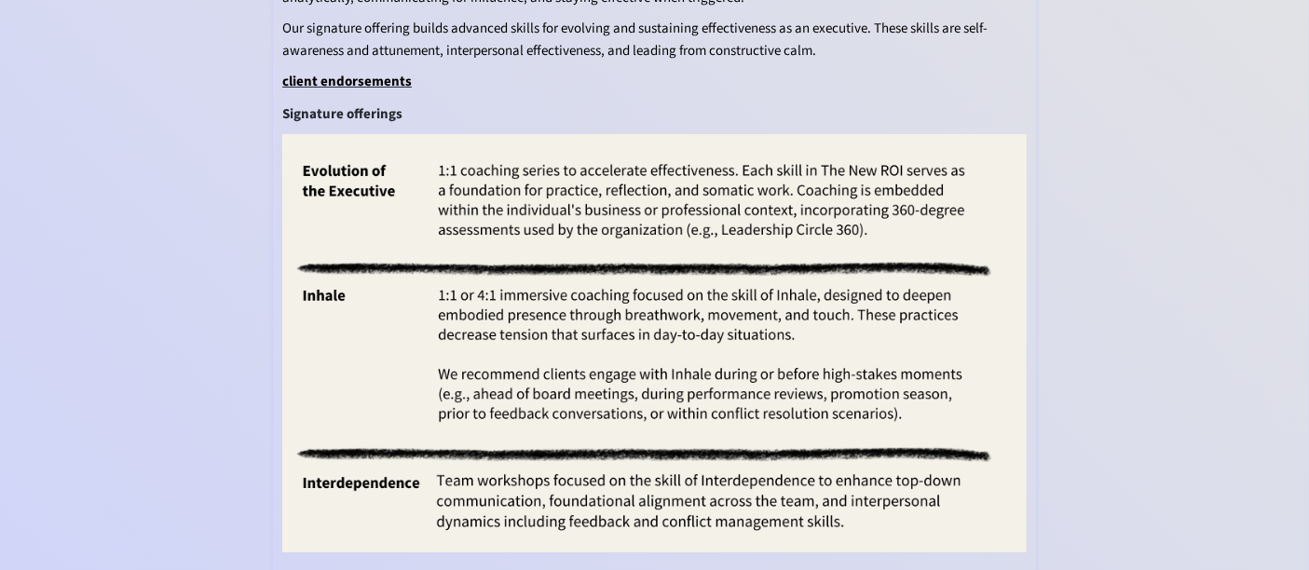
click at [813, 316] on img at bounding box center [654, 343] width 744 height 418
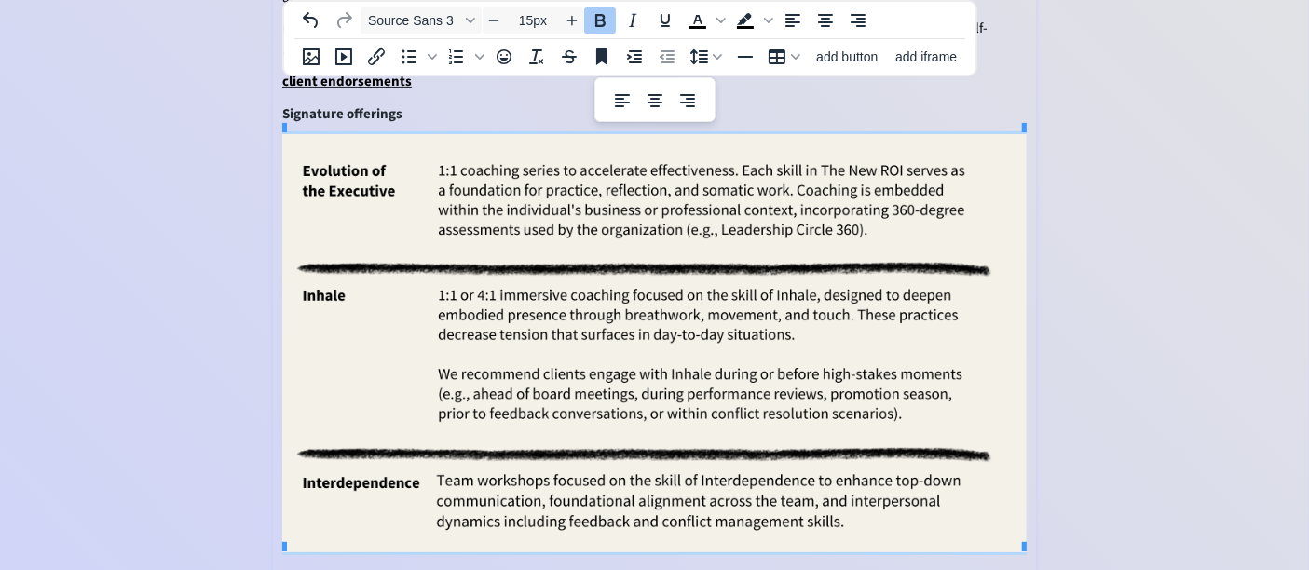
click at [664, 306] on img at bounding box center [654, 343] width 744 height 418
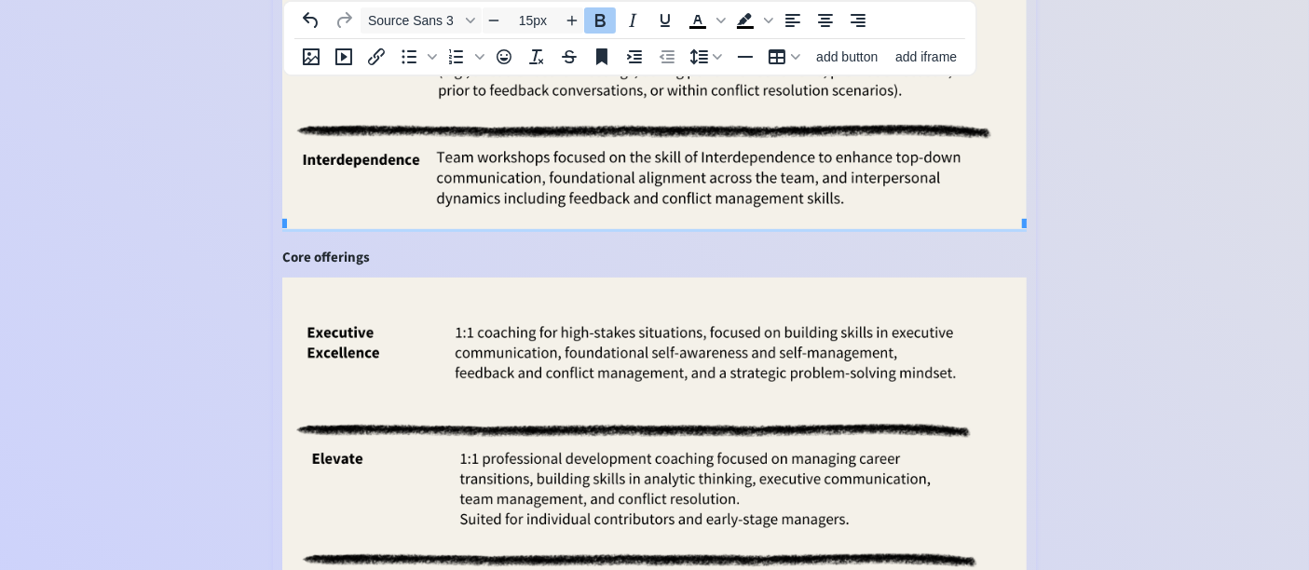
scroll to position [621, 0]
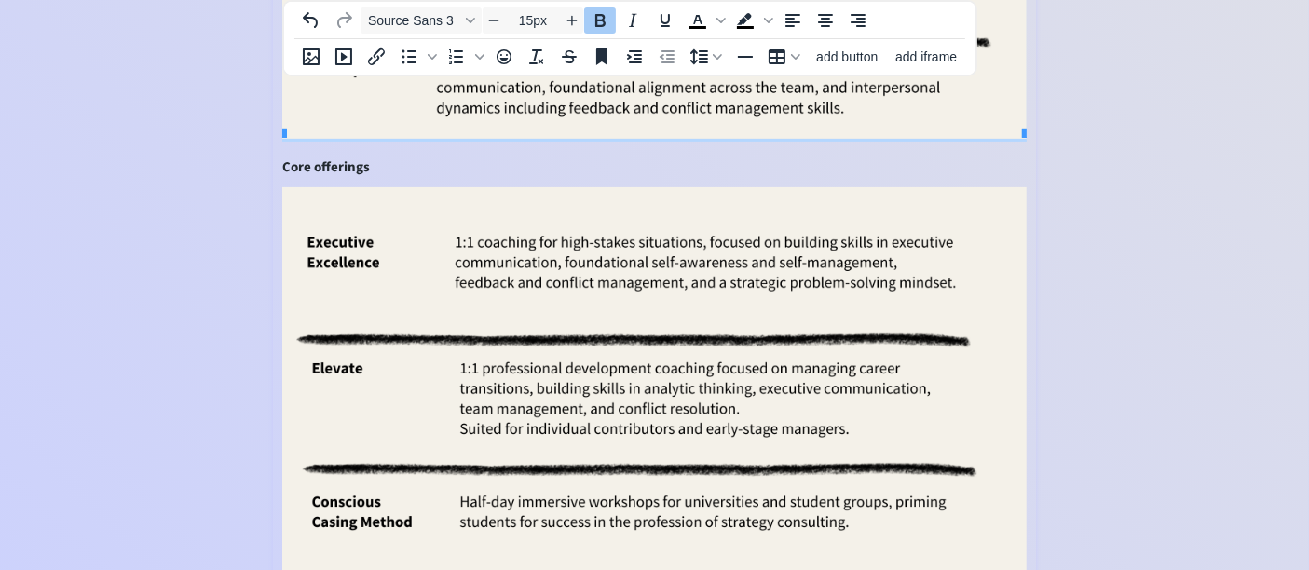
click at [588, 448] on img at bounding box center [654, 396] width 744 height 418
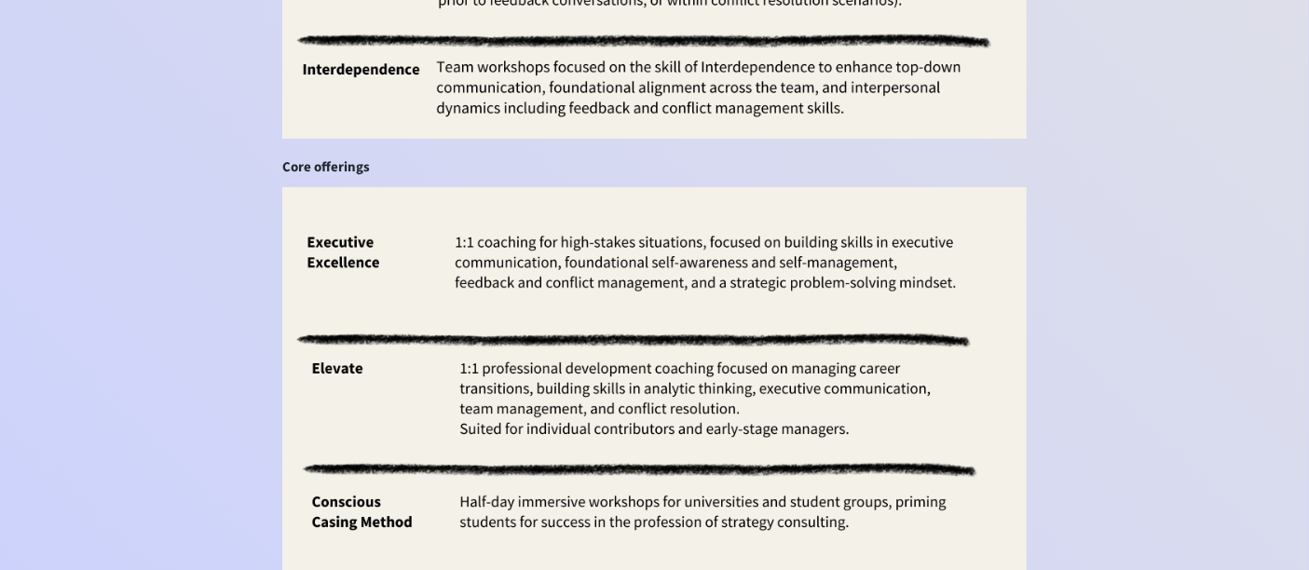
click at [1039, 314] on div "saving... Home About Offerings Voice Team Upcoming Vivekam coaches leaders to m…" at bounding box center [654, 134] width 1309 height 1511
click at [863, 368] on img at bounding box center [654, 396] width 744 height 418
type input "15px"
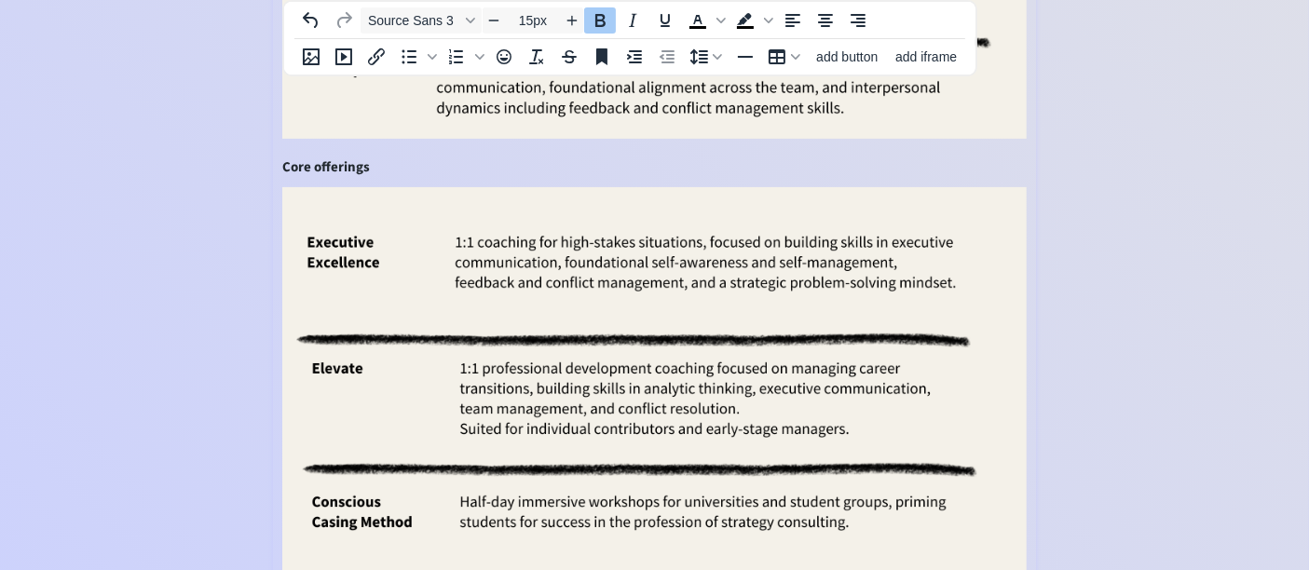
click at [1155, 205] on div "saving... Home About Offerings Voice Team Upcoming Vivekam coaches leaders to m…" at bounding box center [654, 134] width 1309 height 1511
